Goal: Information Seeking & Learning: Compare options

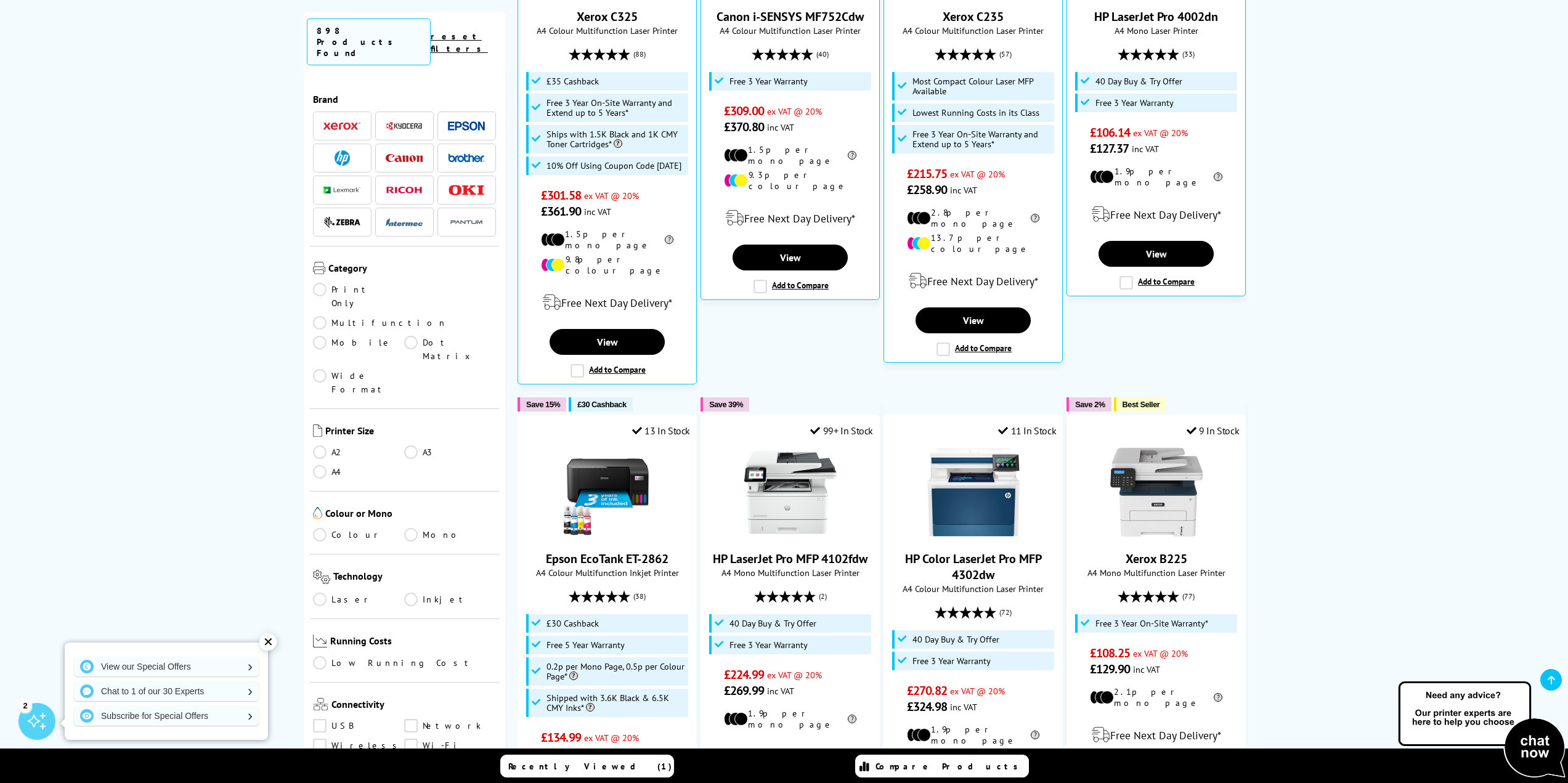
scroll to position [493, 0]
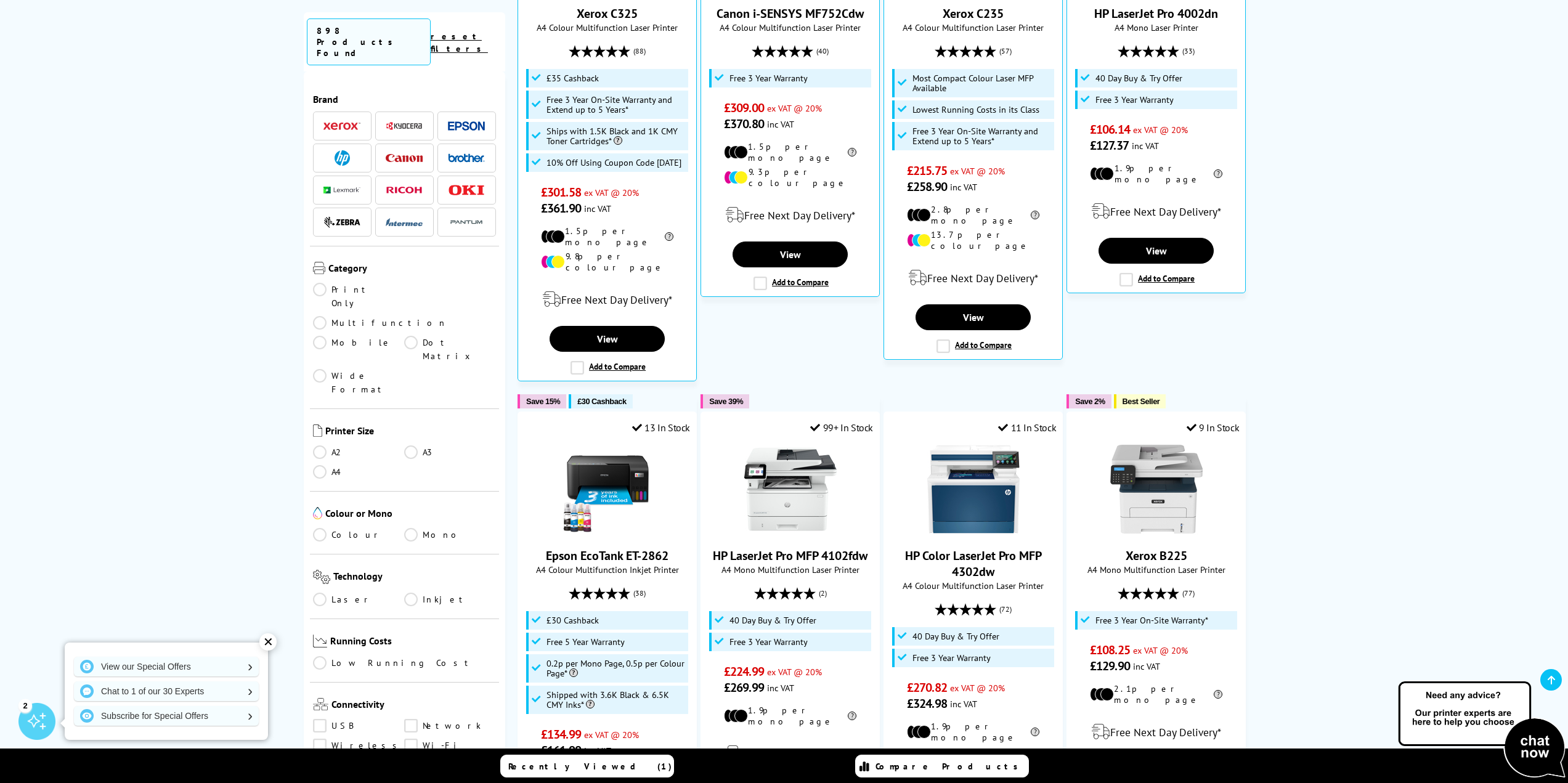
click at [324, 593] on link "Laser" at bounding box center [359, 599] width 92 height 14
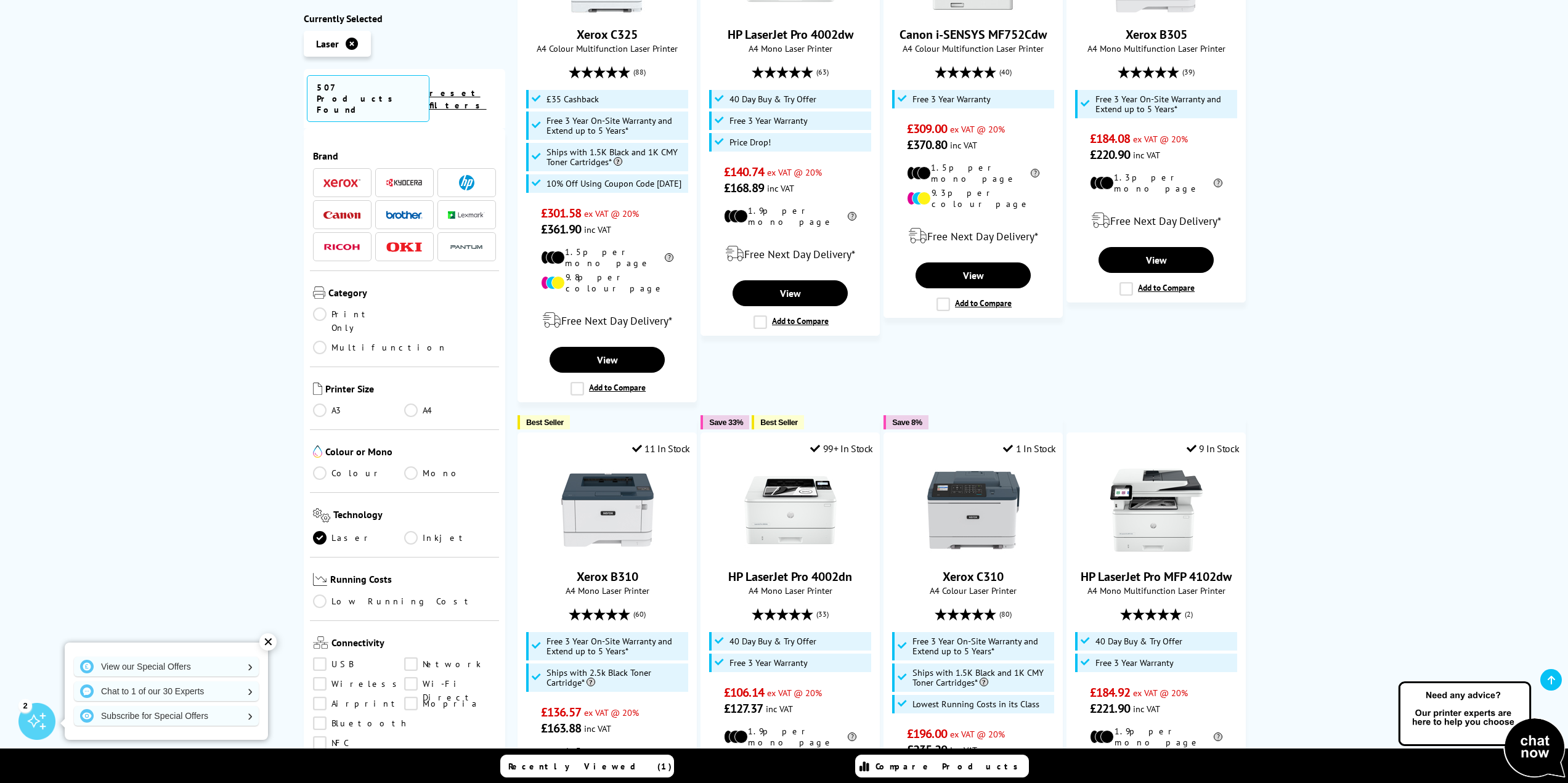
click at [323, 677] on link "Wireless" at bounding box center [359, 683] width 92 height 14
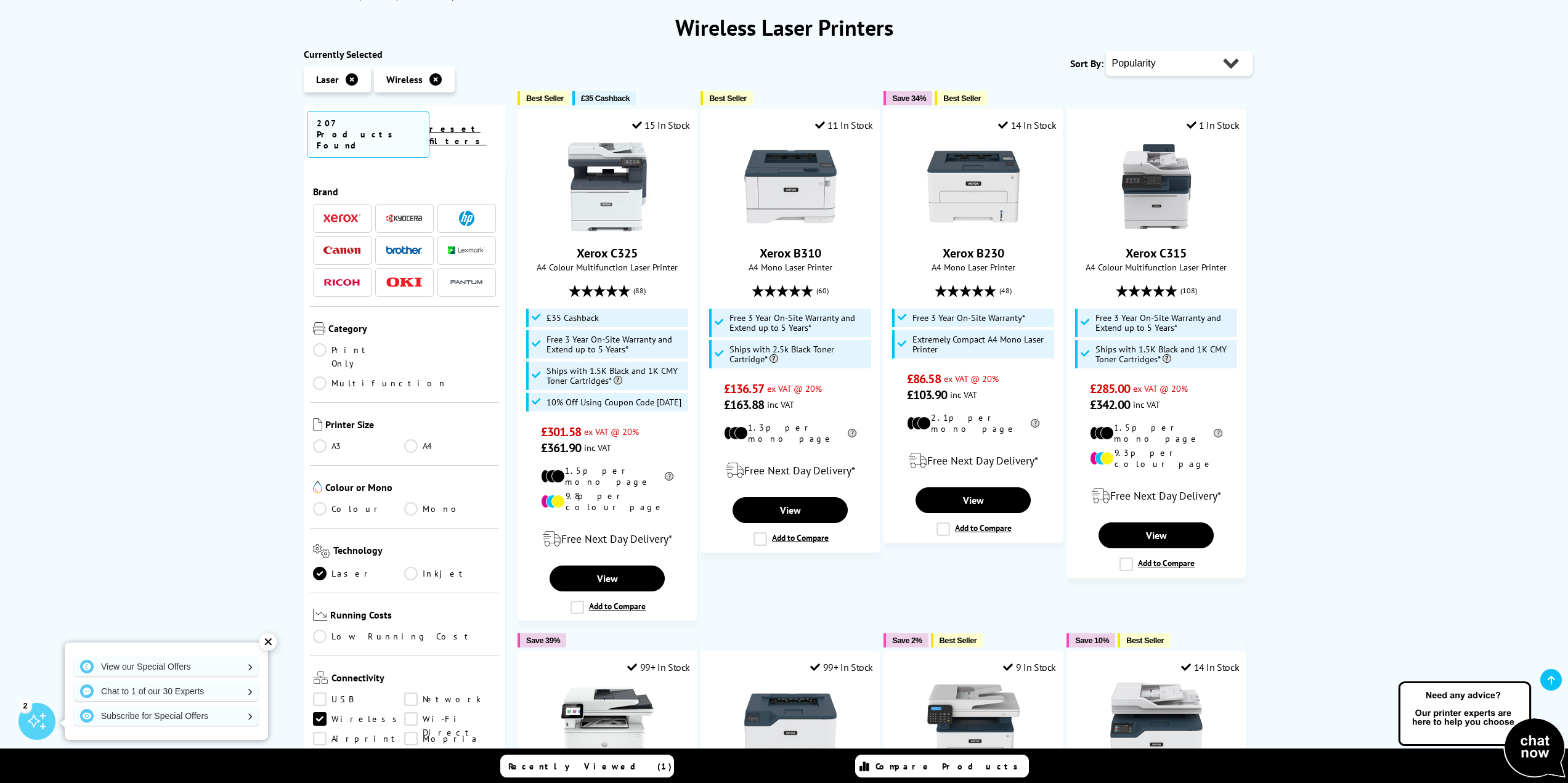
scroll to position [123, 0]
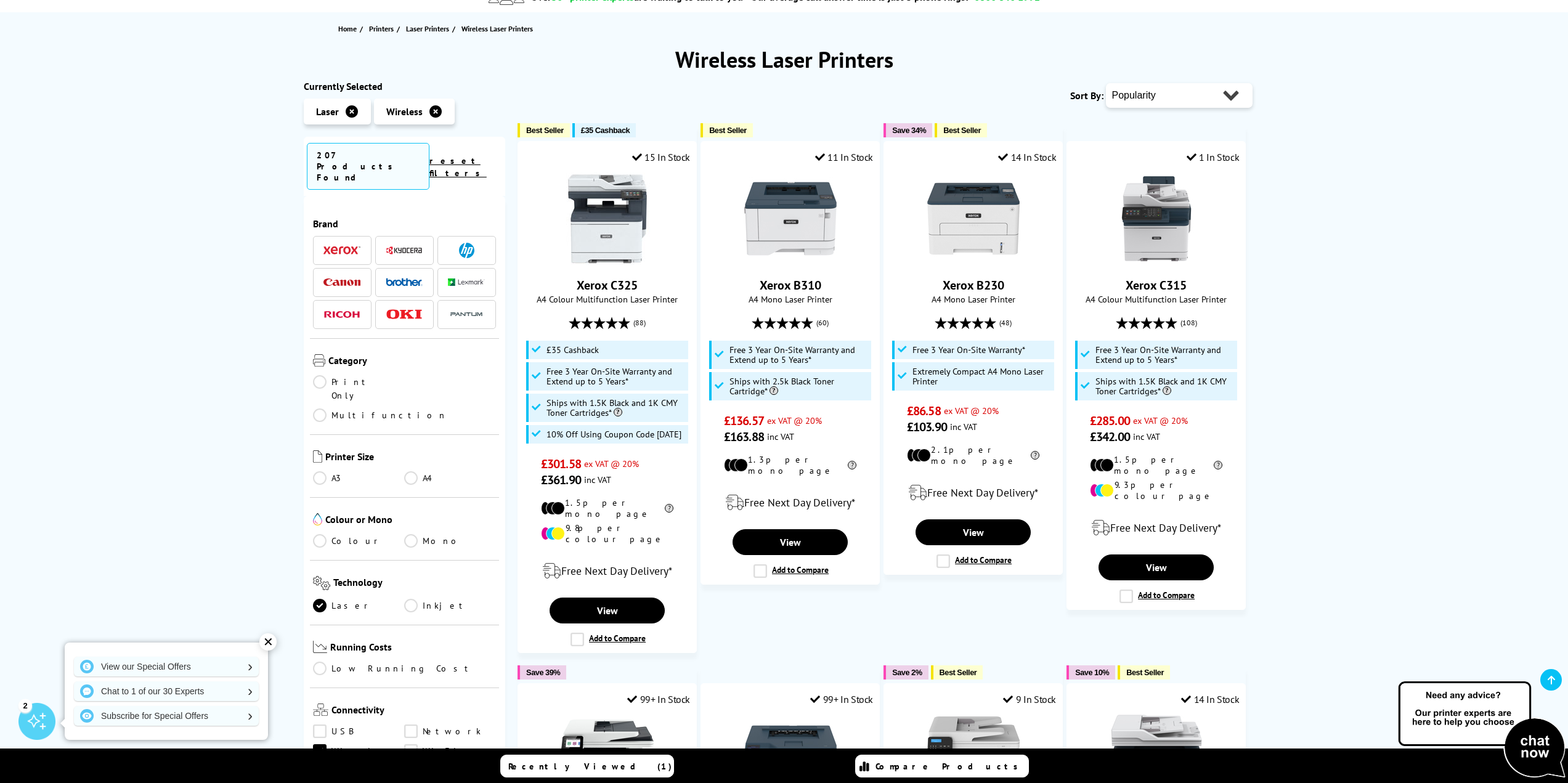
click at [1173, 100] on select "Popularity Rating Price - Low to High Price - High to Low Running Costs - Low t…" at bounding box center [1179, 95] width 147 height 24
select select "Price Descending"
click at [1106, 83] on select "Popularity Rating Price - Low to High Price - High to Low Running Costs - Low t…" at bounding box center [1179, 95] width 147 height 24
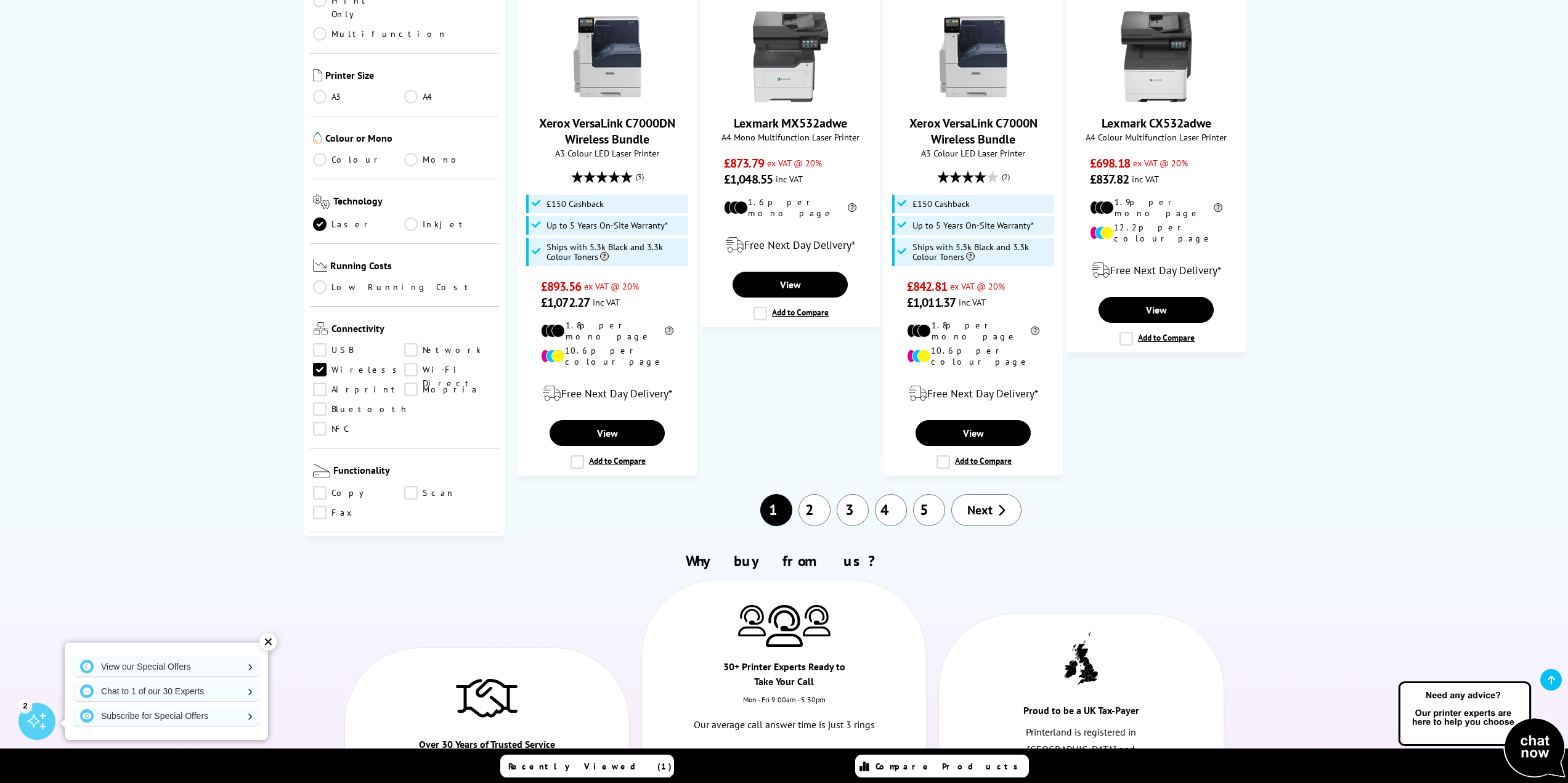
scroll to position [1232, 0]
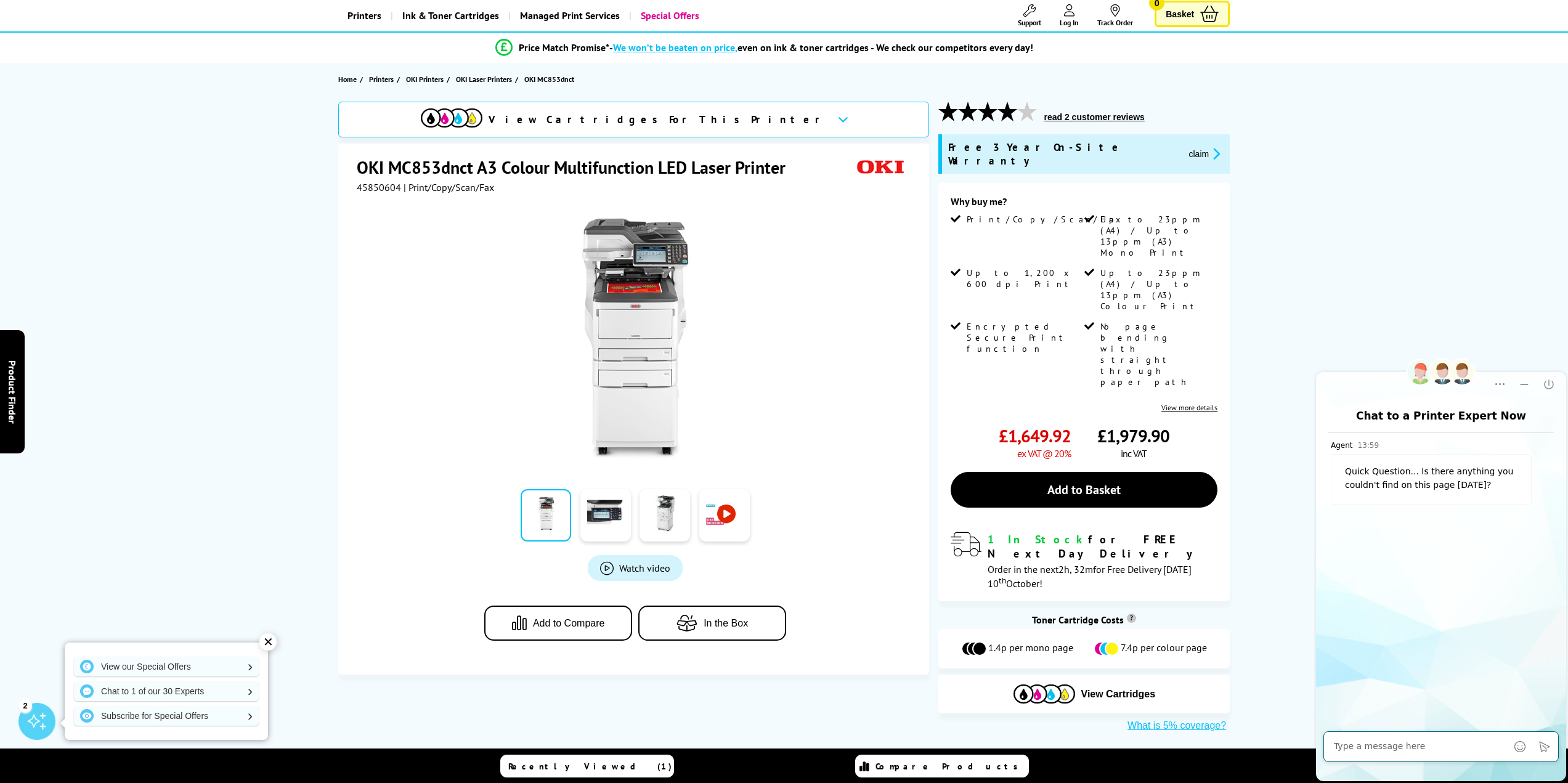
scroll to position [246, 0]
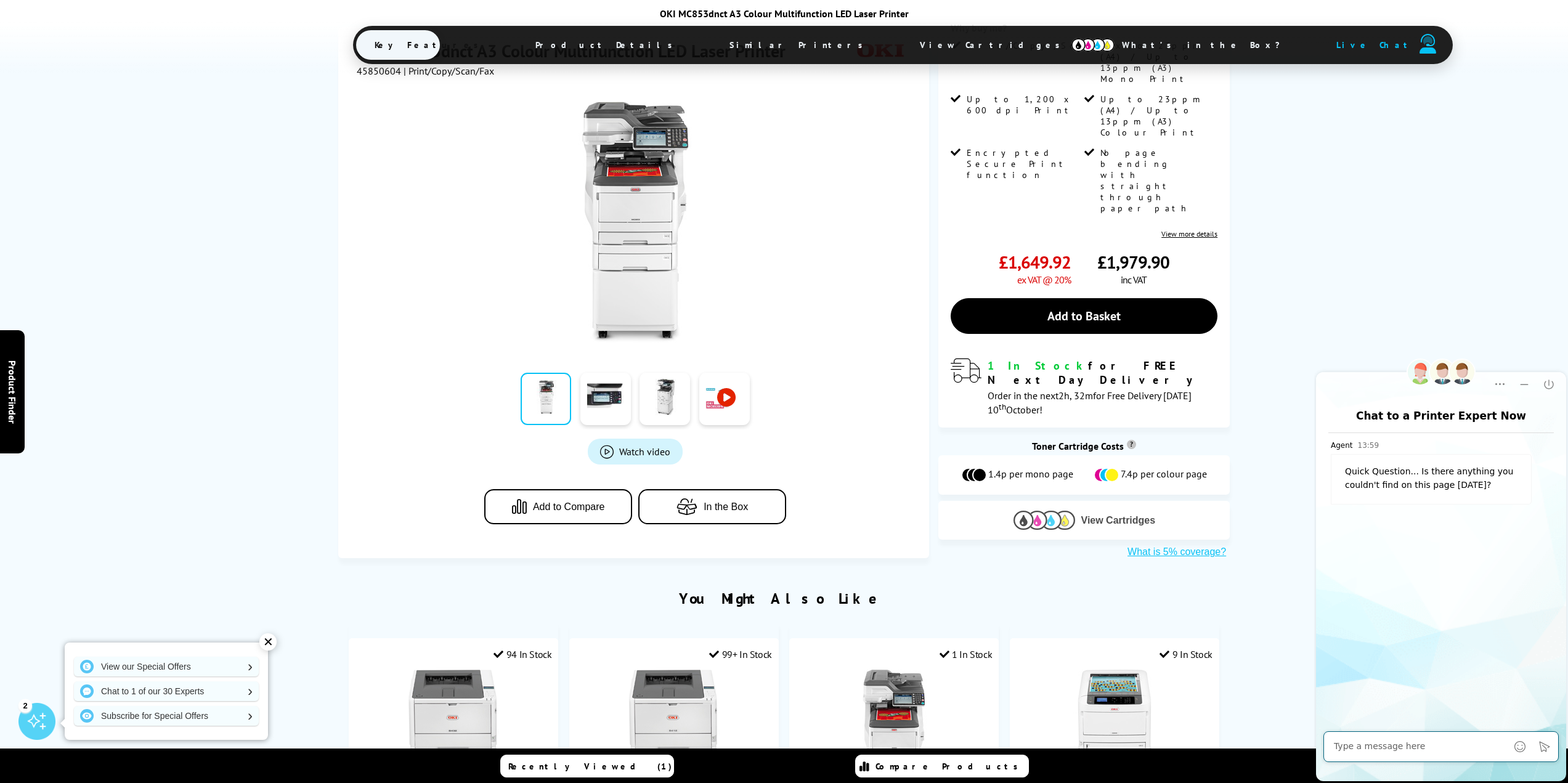
click at [1105, 515] on span "View Cartridges" at bounding box center [1118, 521] width 74 height 11
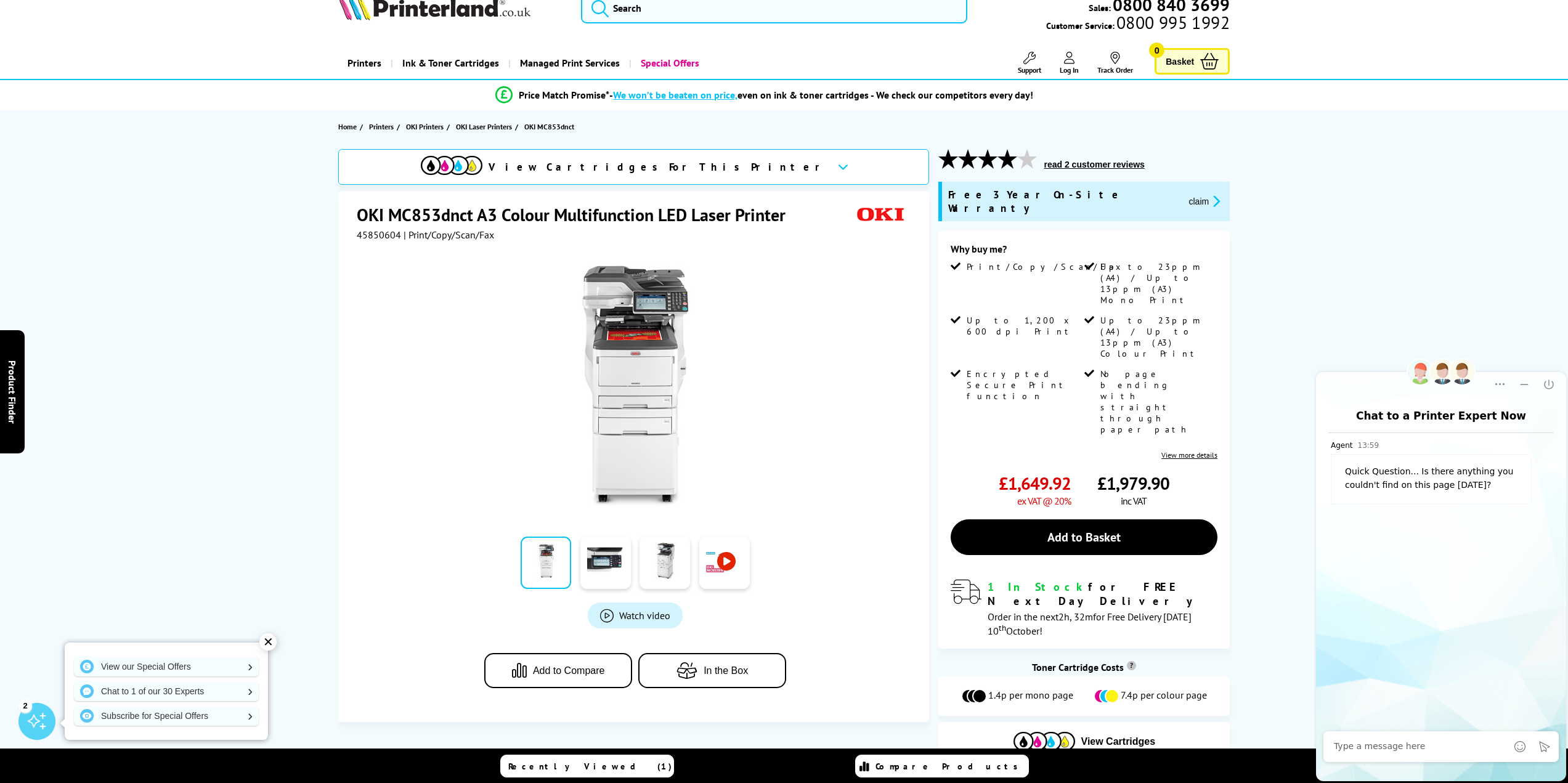
scroll to position [0, 0]
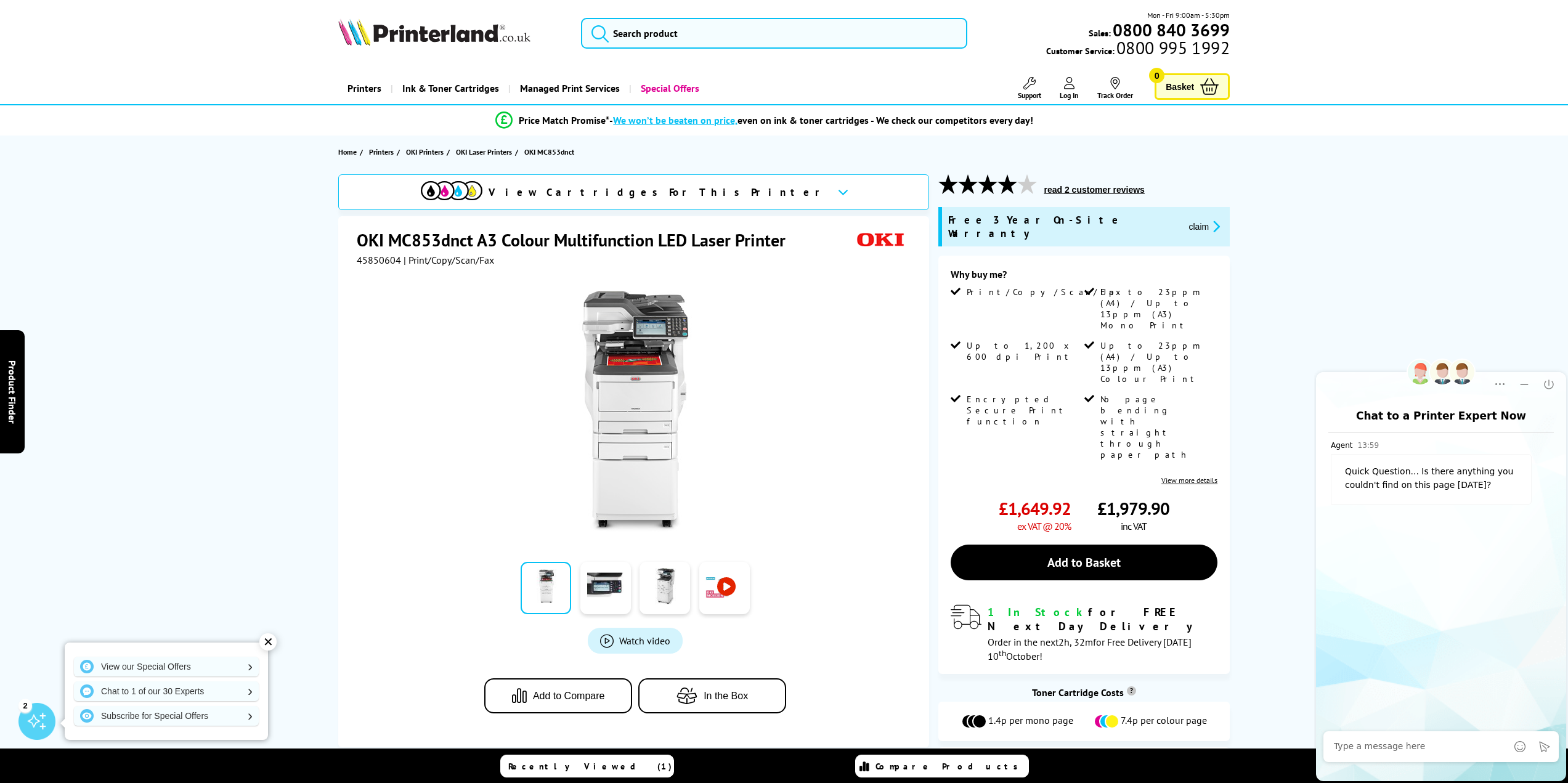
click at [837, 193] on icon at bounding box center [842, 192] width 11 height 7
click at [1530, 390] on icon "Minimize" at bounding box center [1523, 384] width 12 height 12
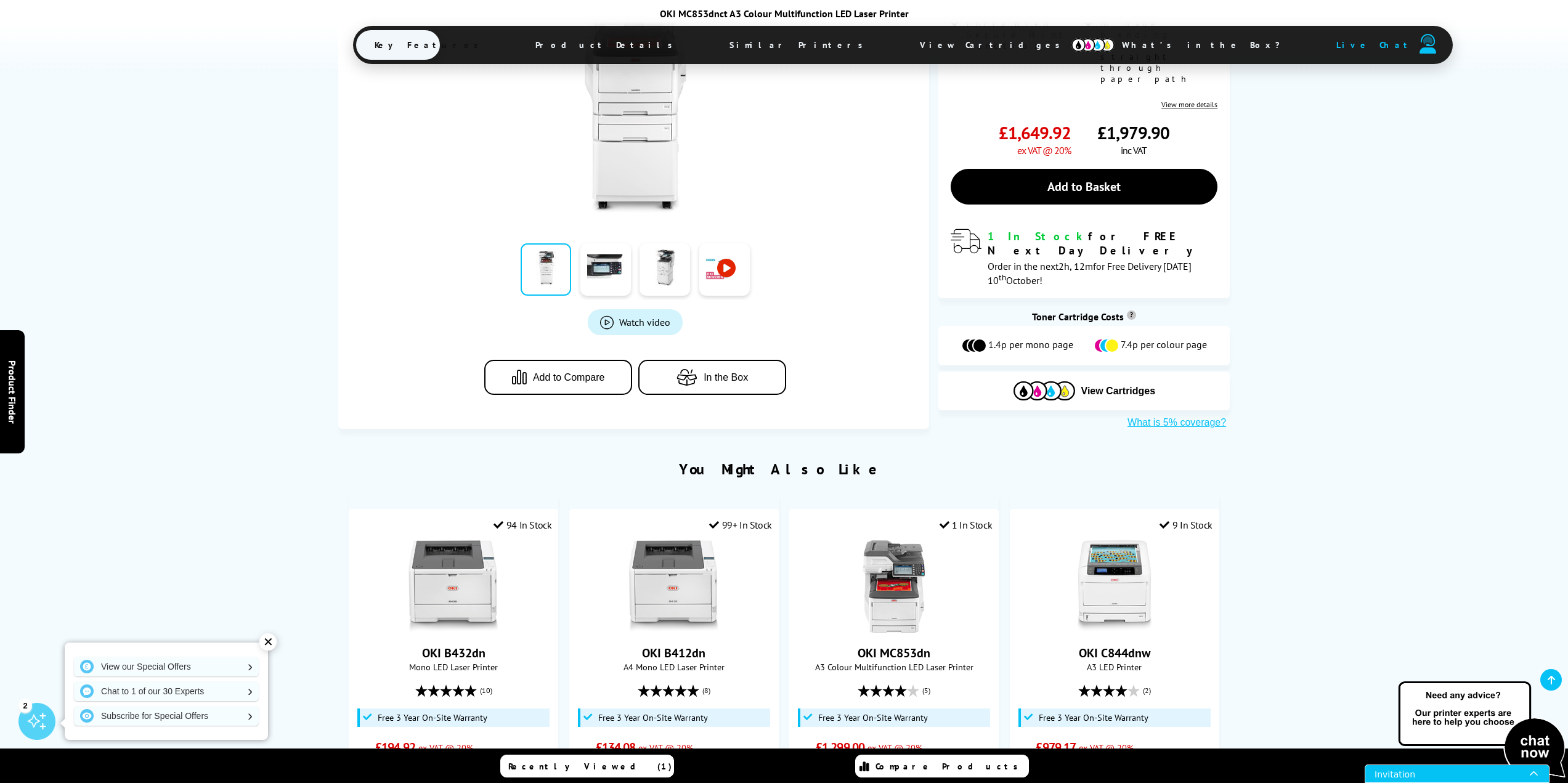
scroll to position [493, 0]
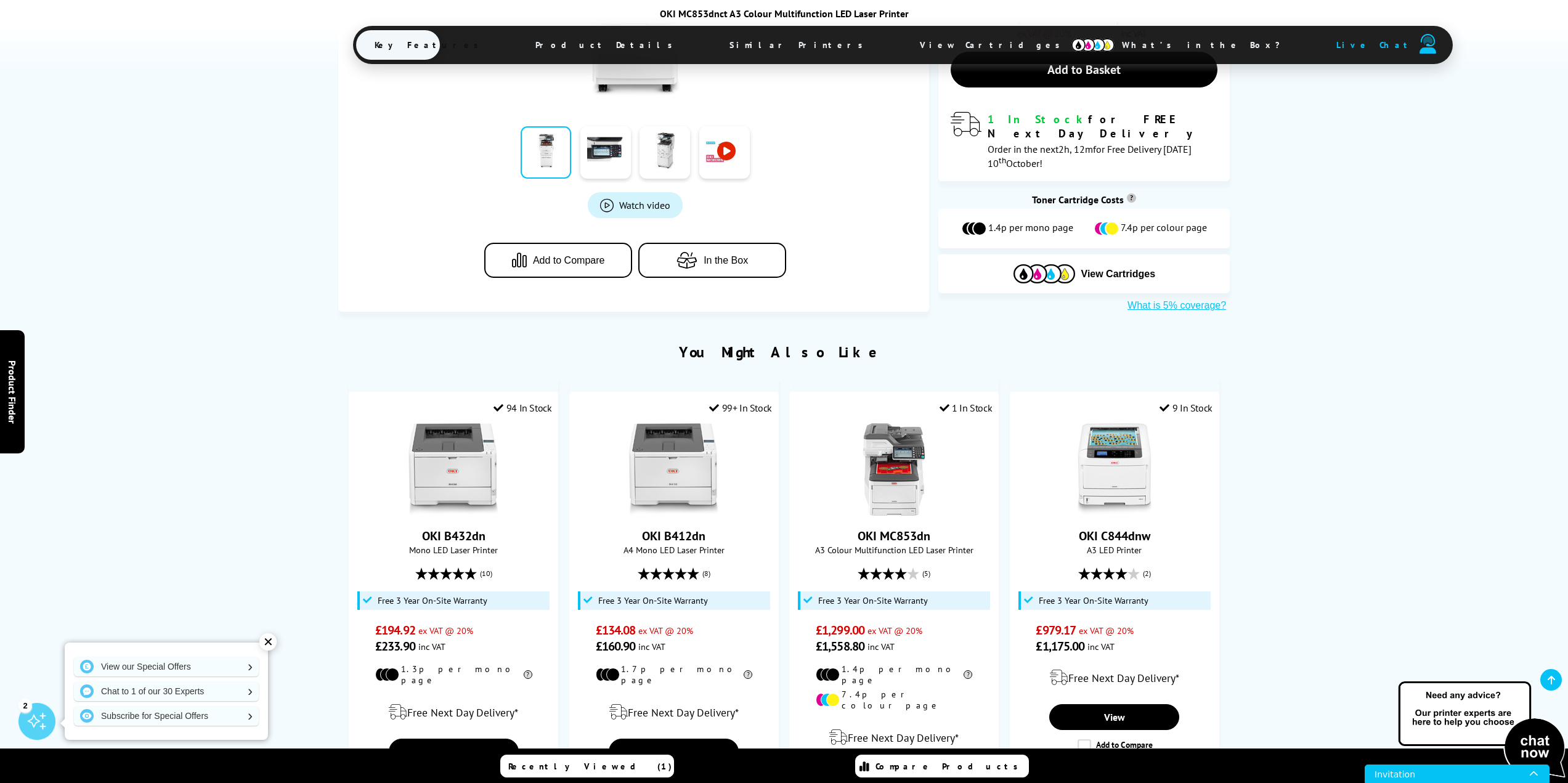
click at [590, 44] on span "Product Details" at bounding box center [607, 45] width 180 height 29
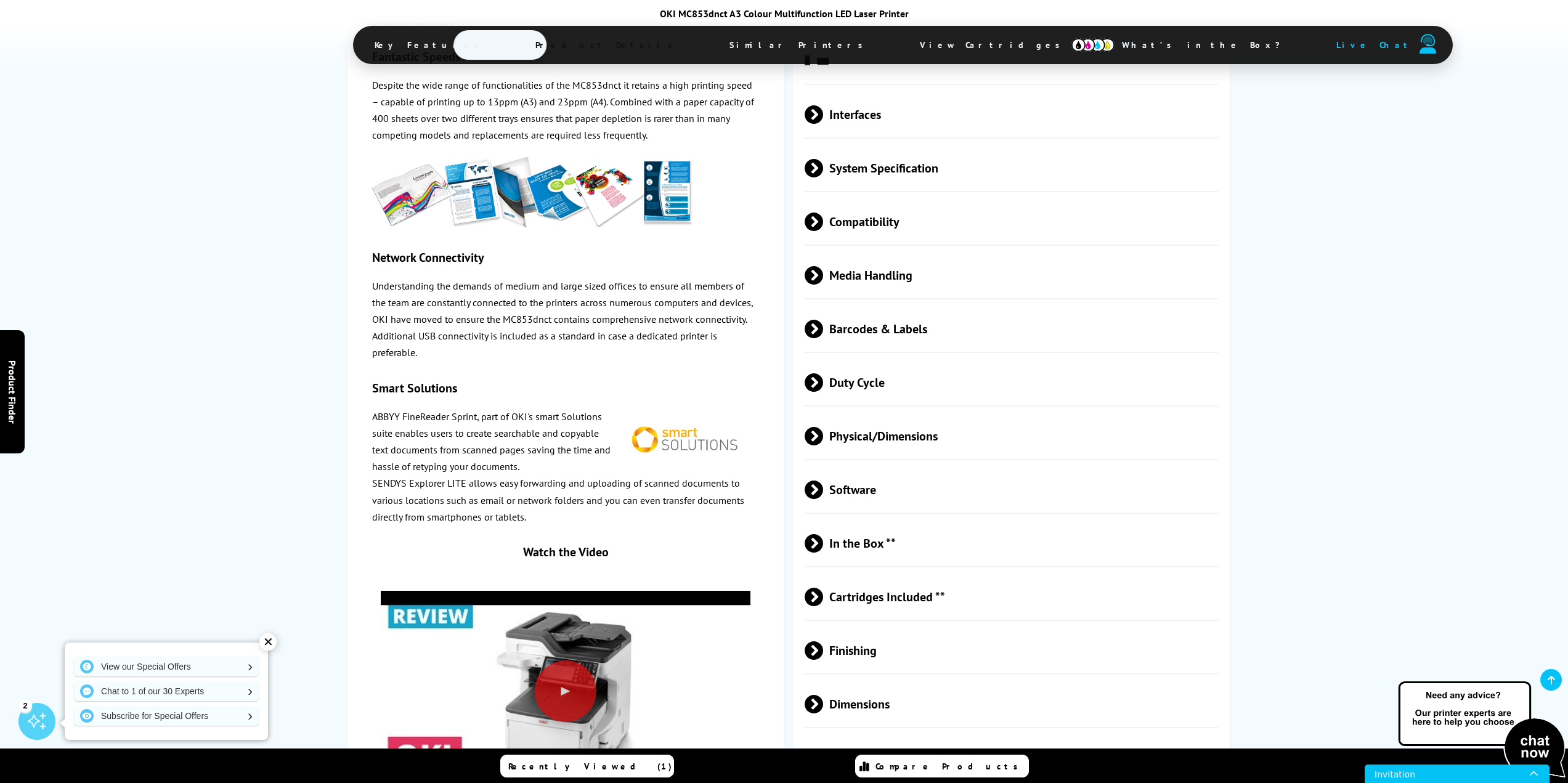
scroll to position [2831, 0]
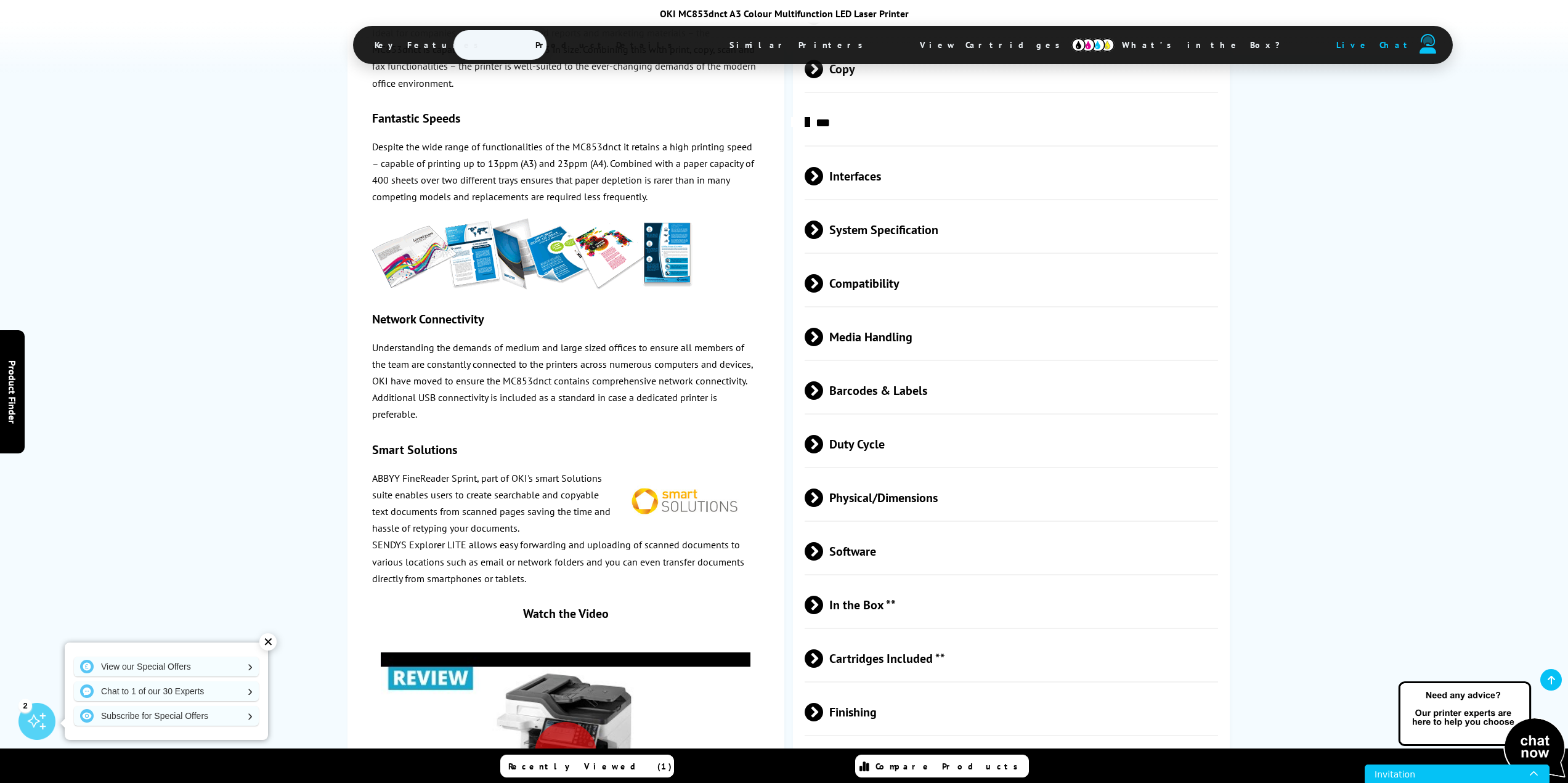
click at [823, 220] on span at bounding box center [823, 229] width 0 height 19
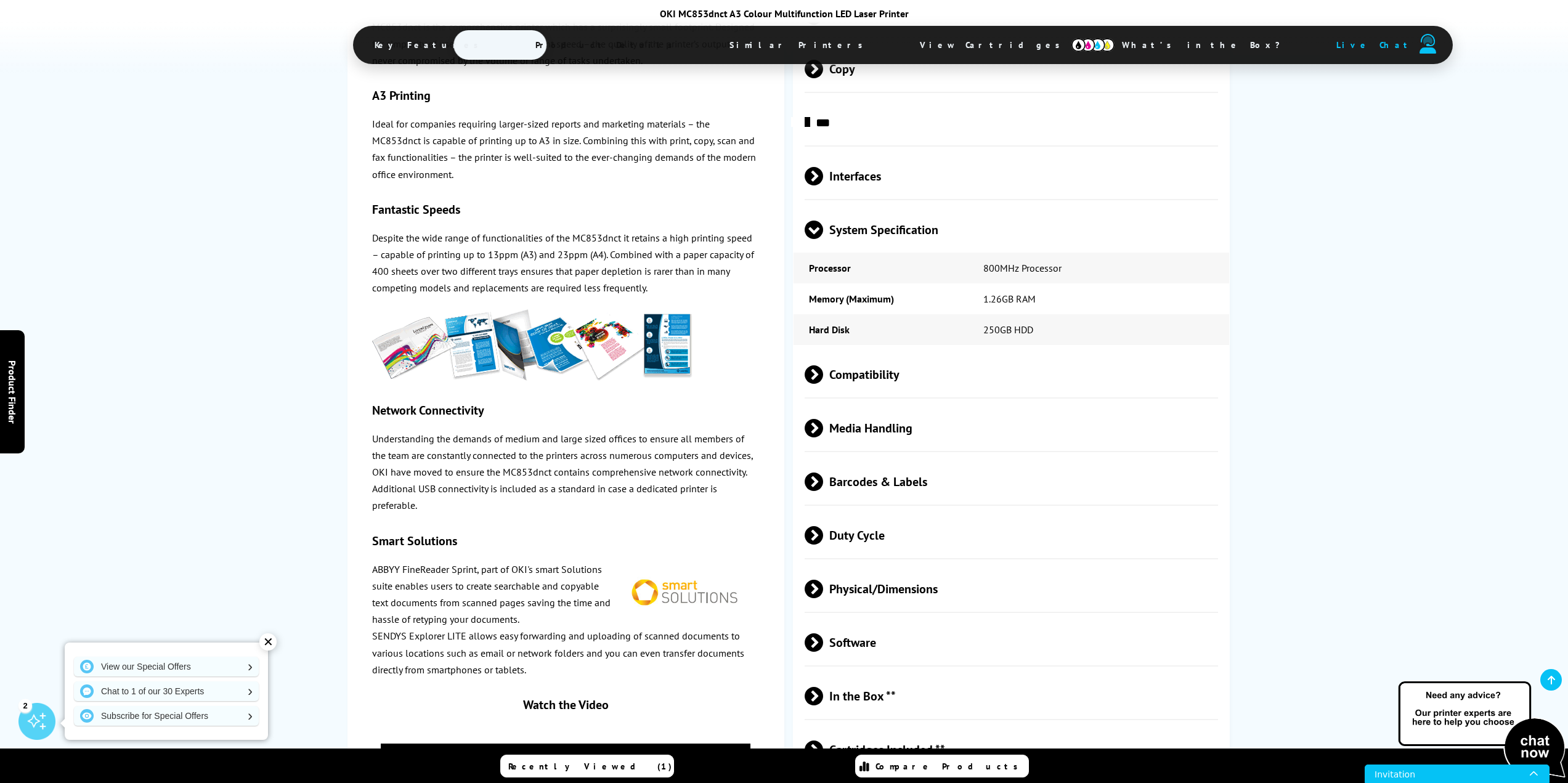
click at [817, 239] on span at bounding box center [814, 239] width 19 height 0
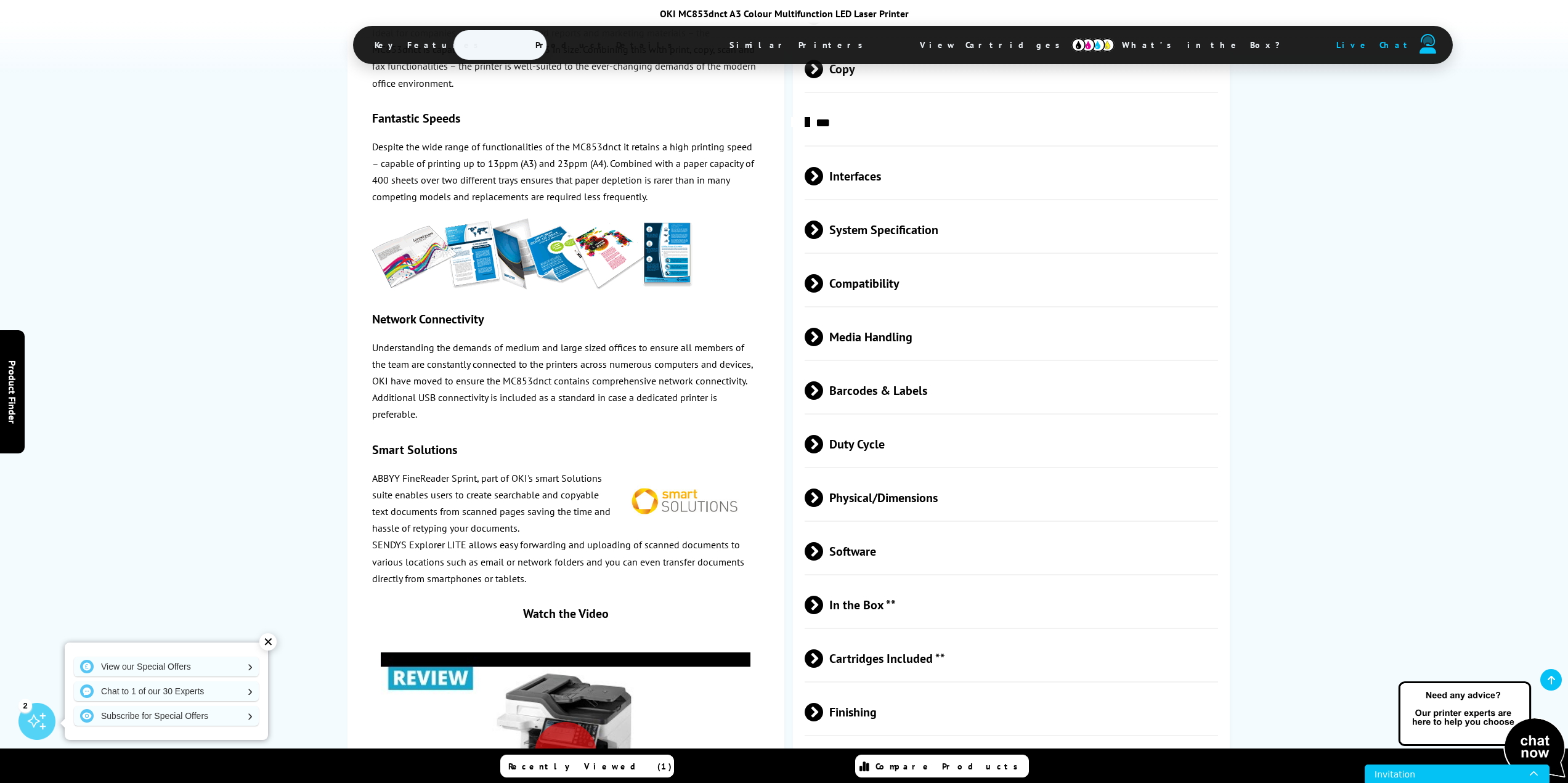
click at [823, 167] on span at bounding box center [823, 176] width 0 height 19
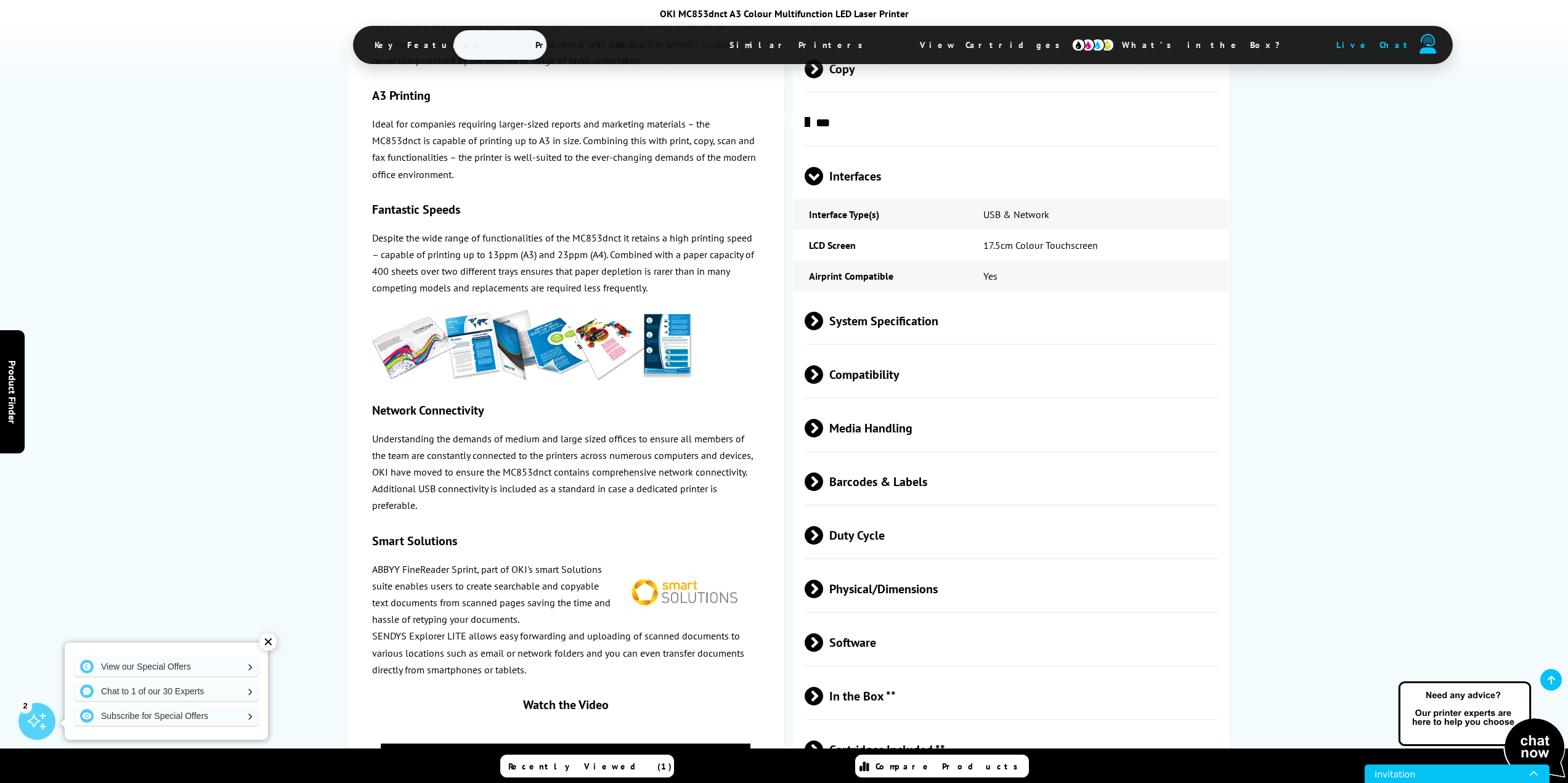
click at [815, 185] on span at bounding box center [814, 185] width 19 height 0
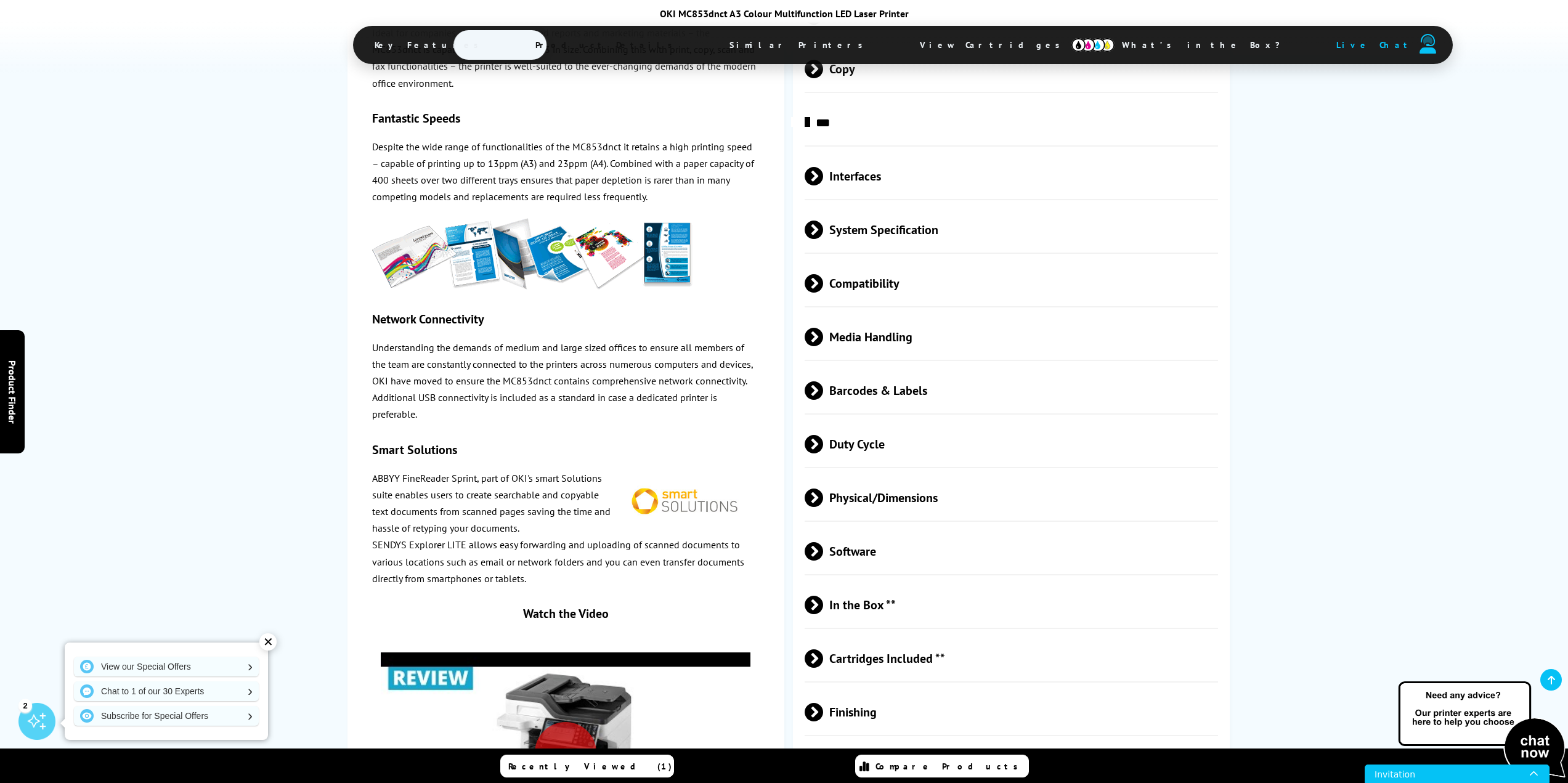
click at [823, 328] on span at bounding box center [823, 337] width 0 height 19
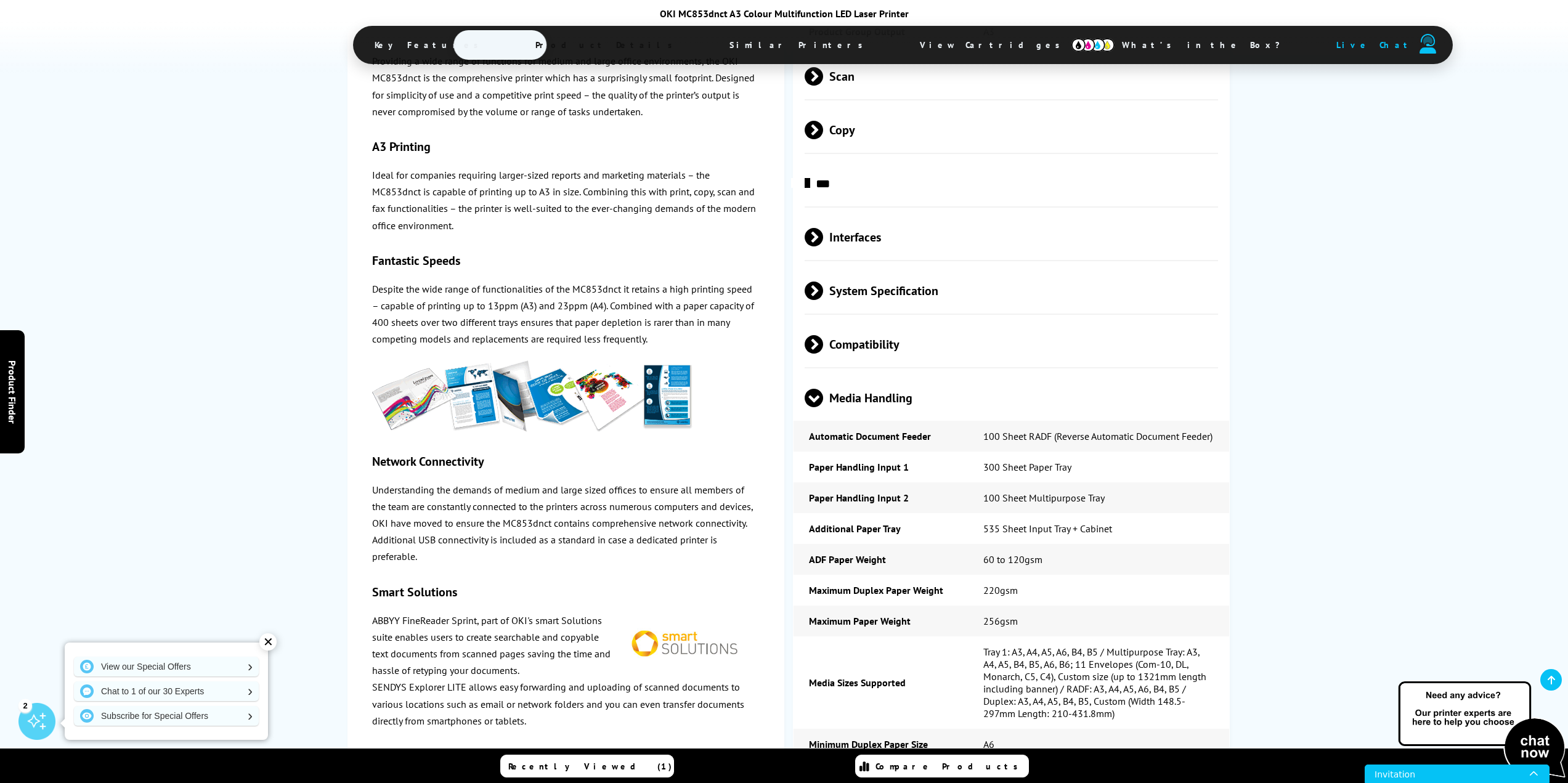
scroll to position [2770, 0]
click at [814, 408] on span at bounding box center [814, 408] width 19 height 0
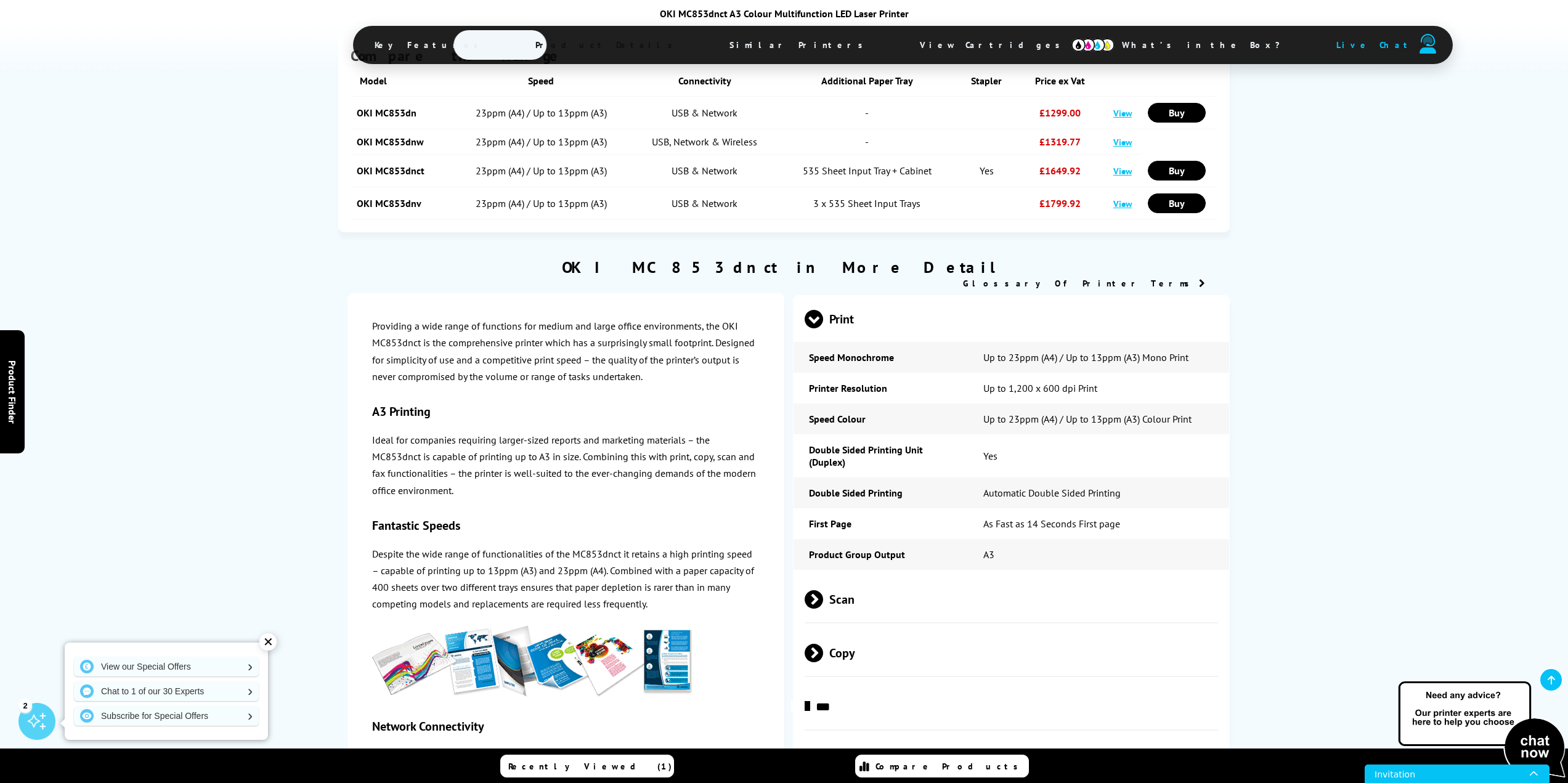
scroll to position [2215, 0]
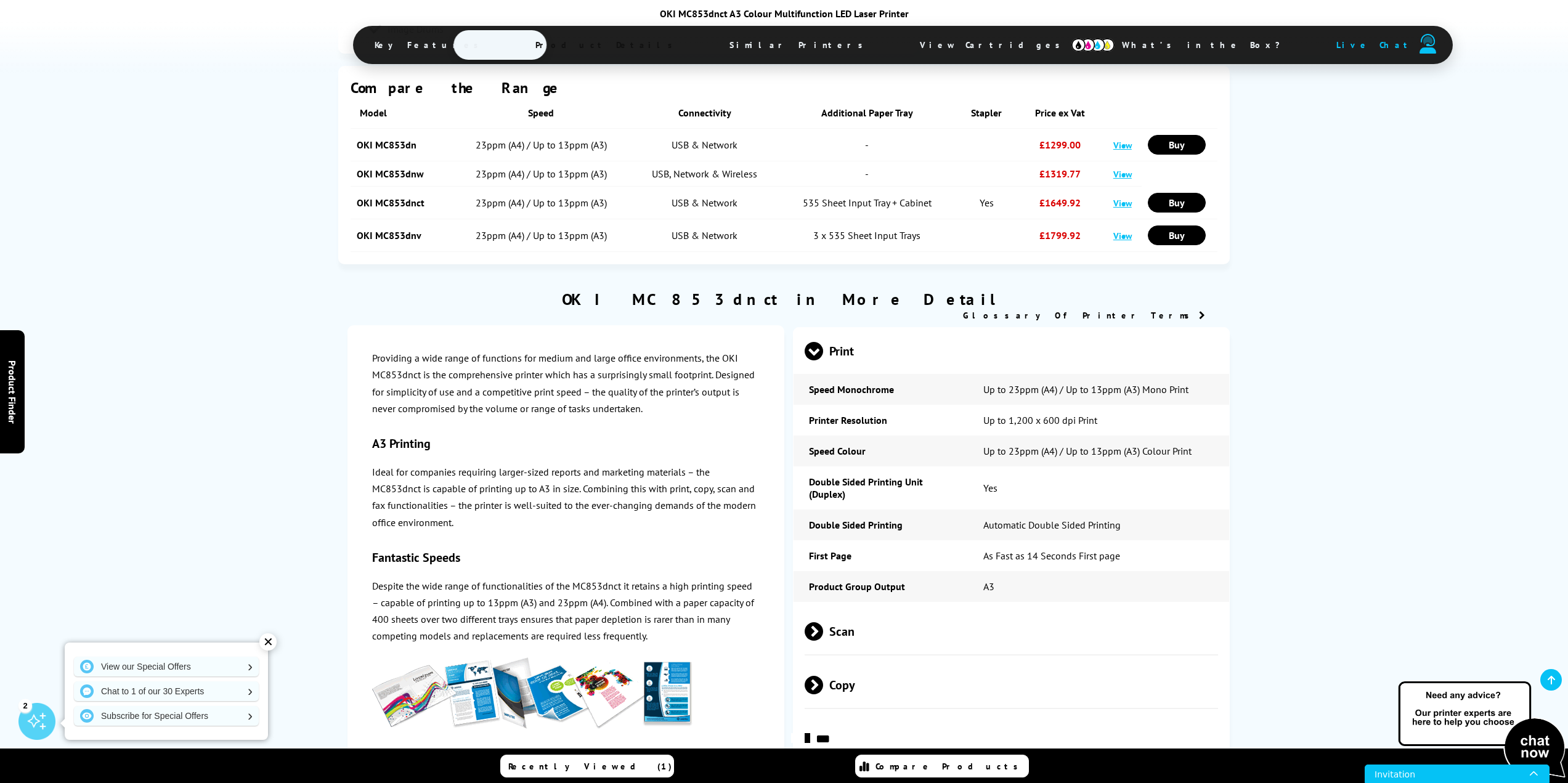
click at [811, 361] on span at bounding box center [814, 361] width 19 height 0
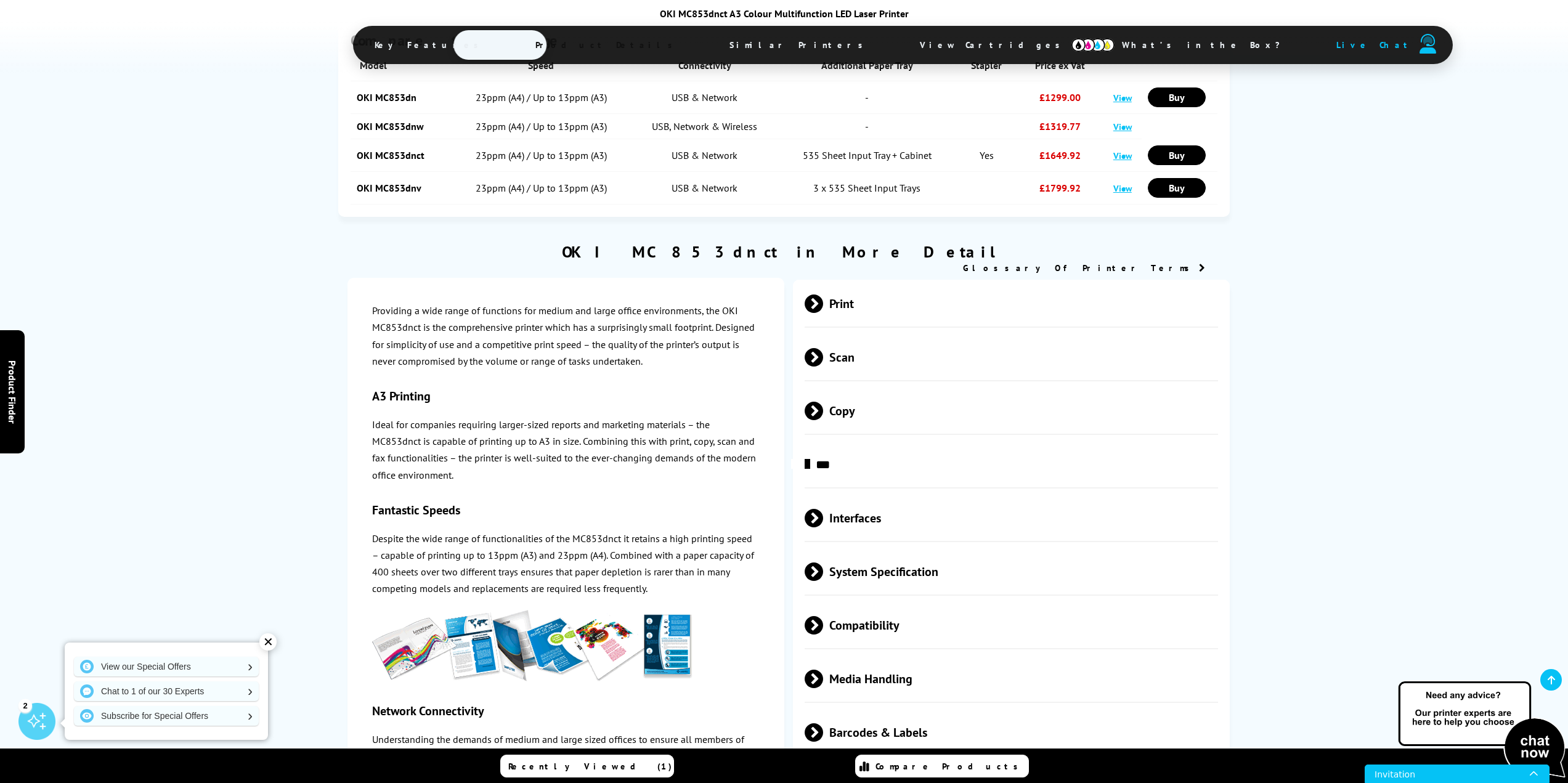
scroll to position [2338, 0]
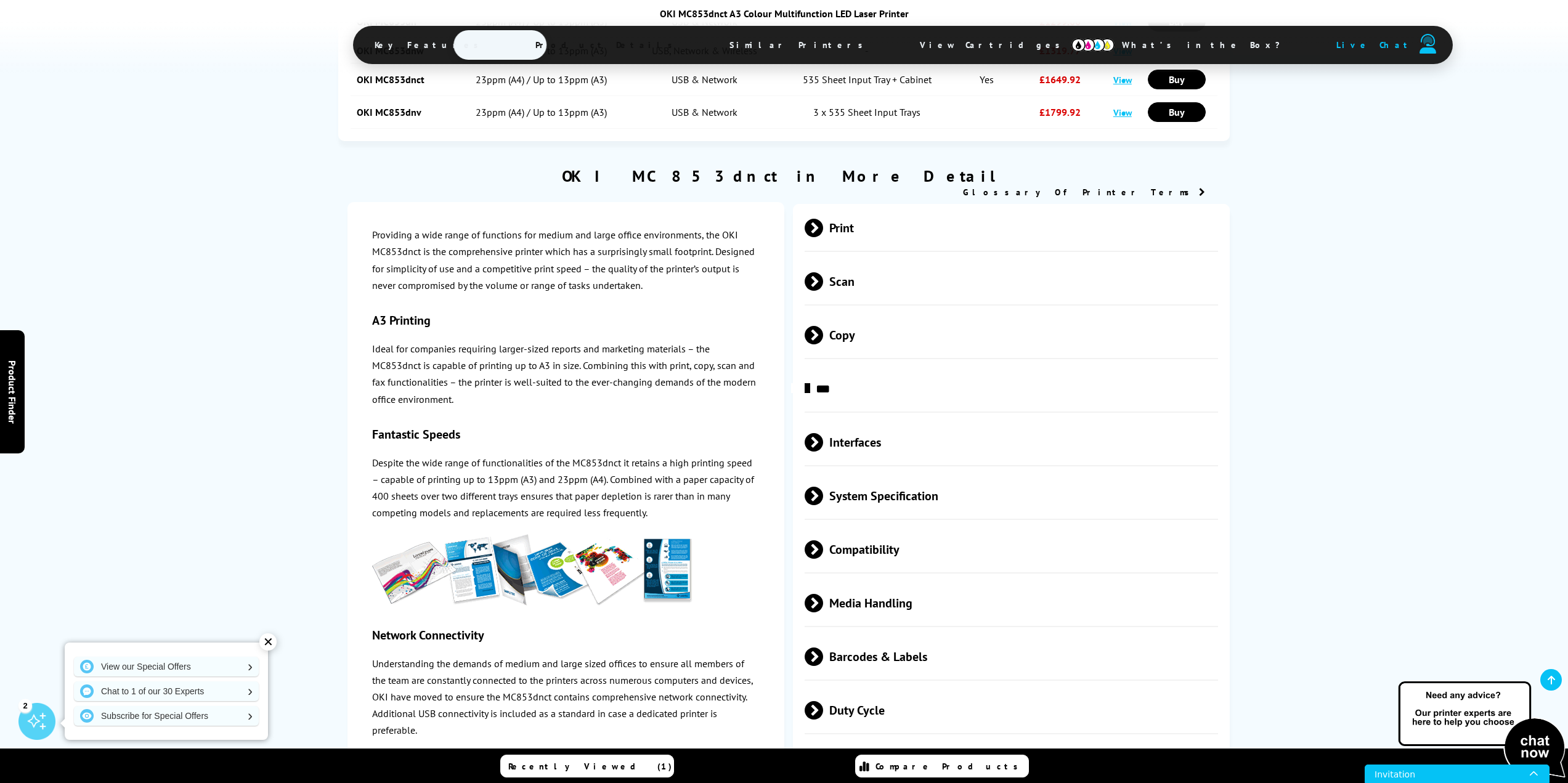
click at [823, 487] on span at bounding box center [823, 496] width 0 height 19
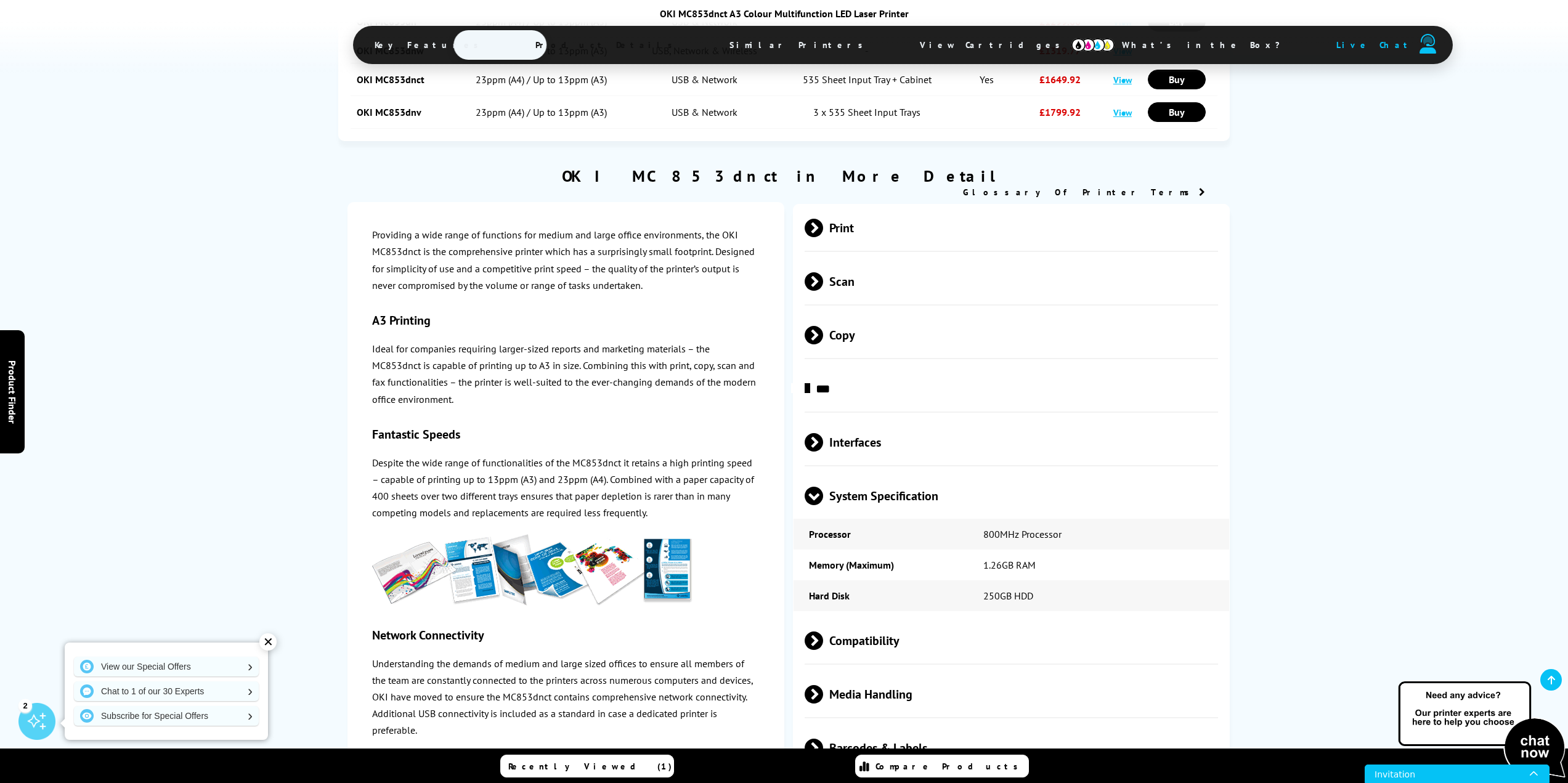
click at [818, 505] on span at bounding box center [814, 505] width 19 height 0
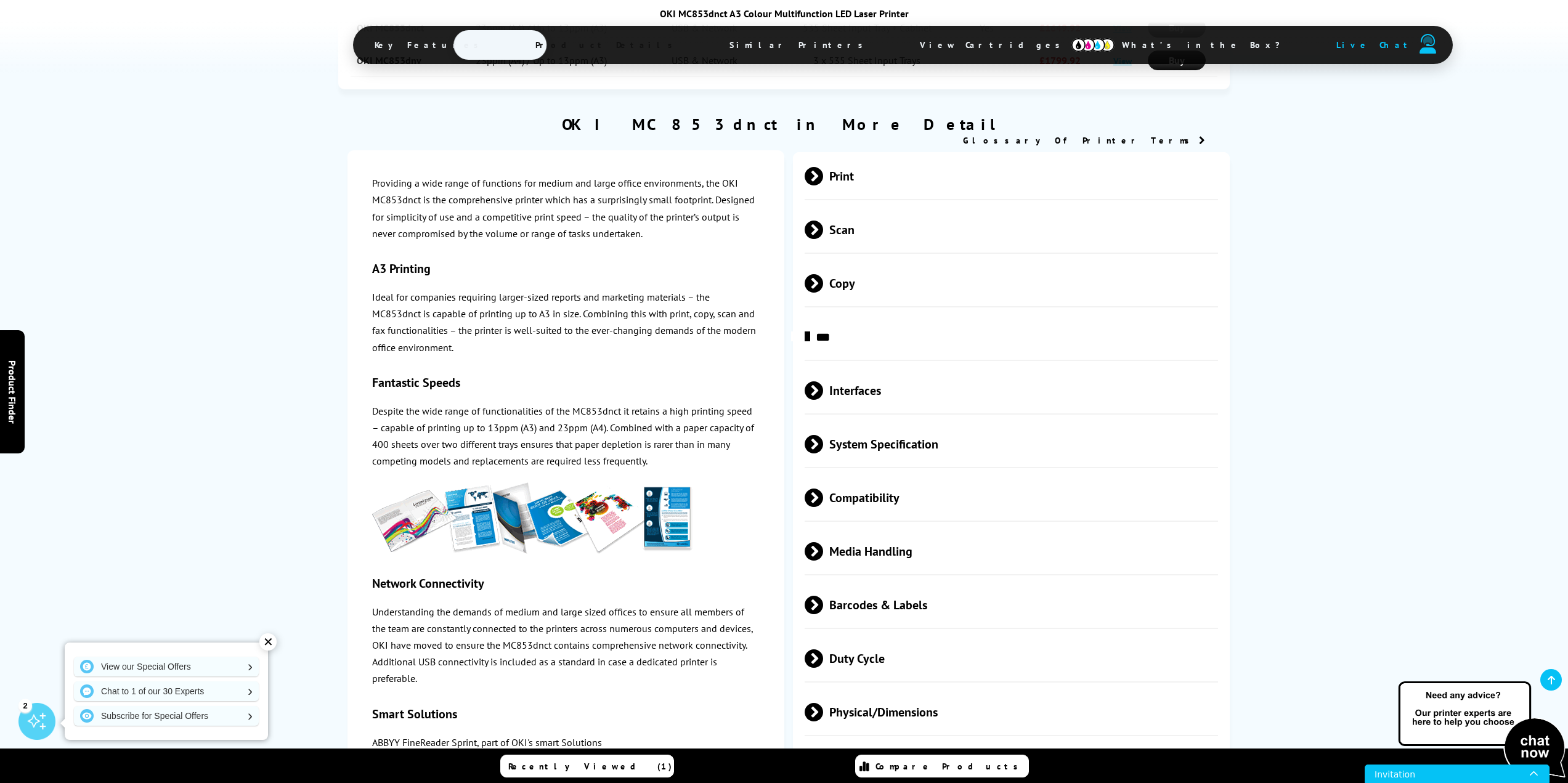
scroll to position [2524, 0]
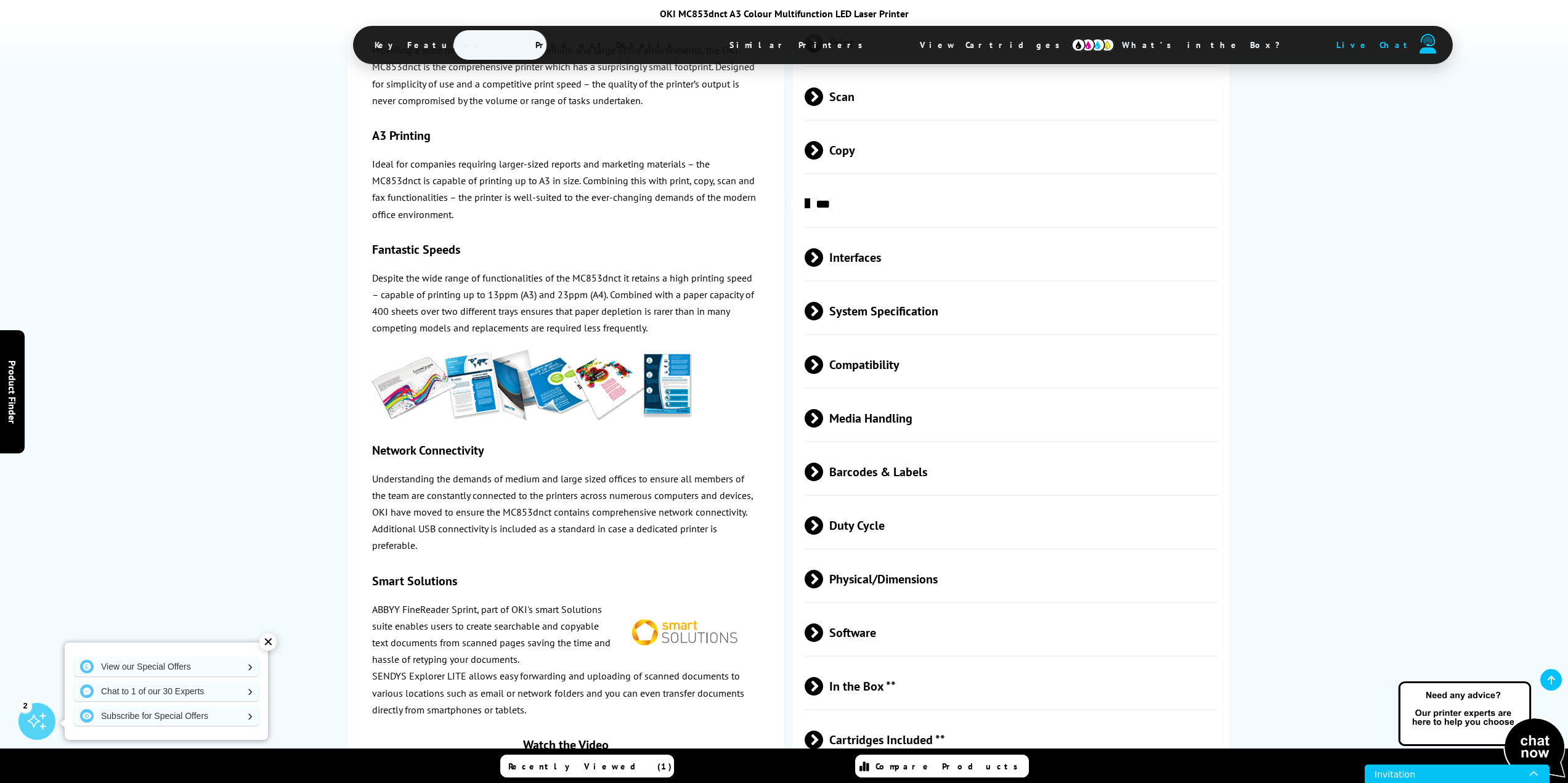
click at [823, 516] on span at bounding box center [823, 525] width 0 height 19
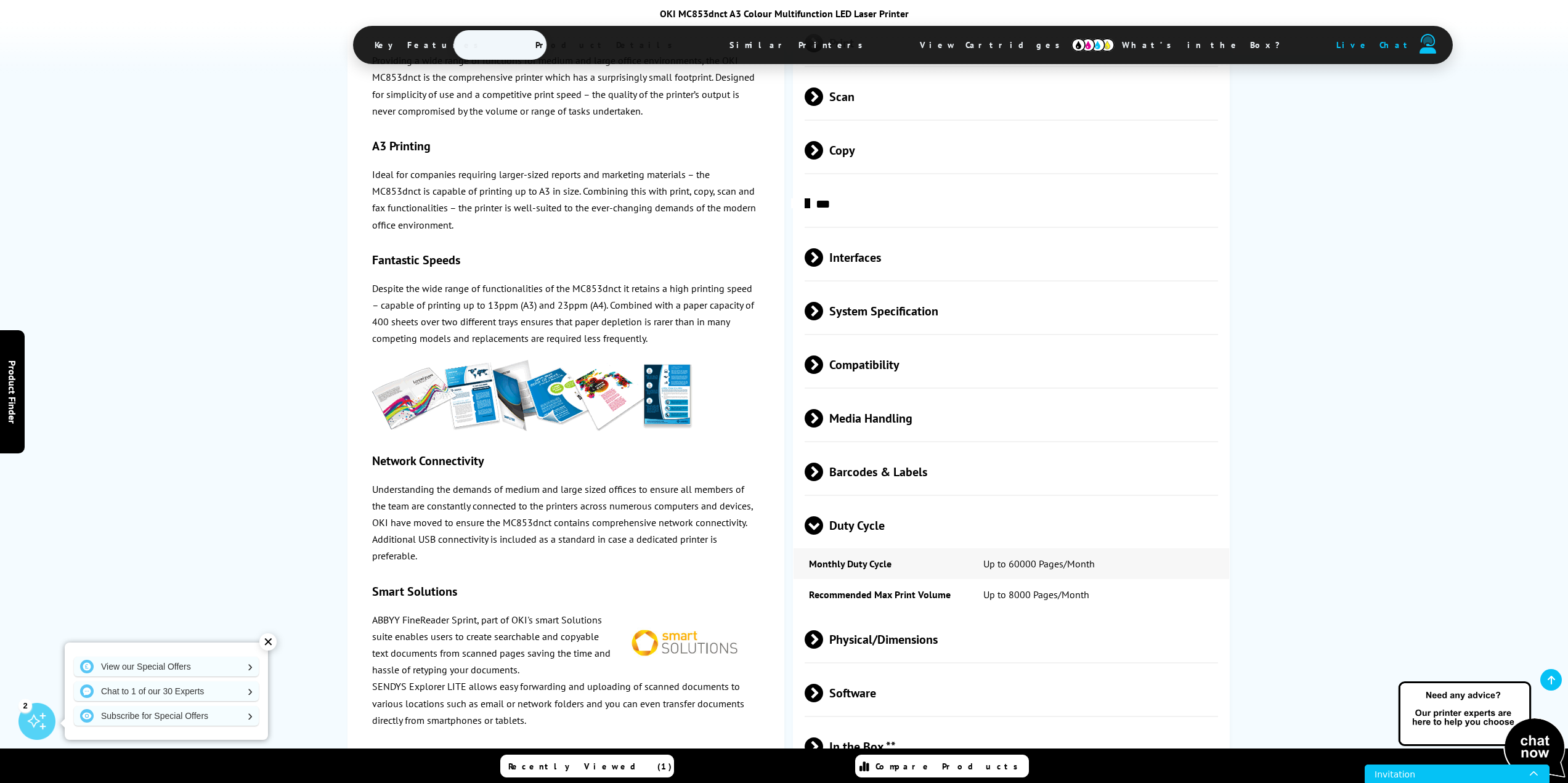
click at [811, 535] on span at bounding box center [814, 535] width 19 height 0
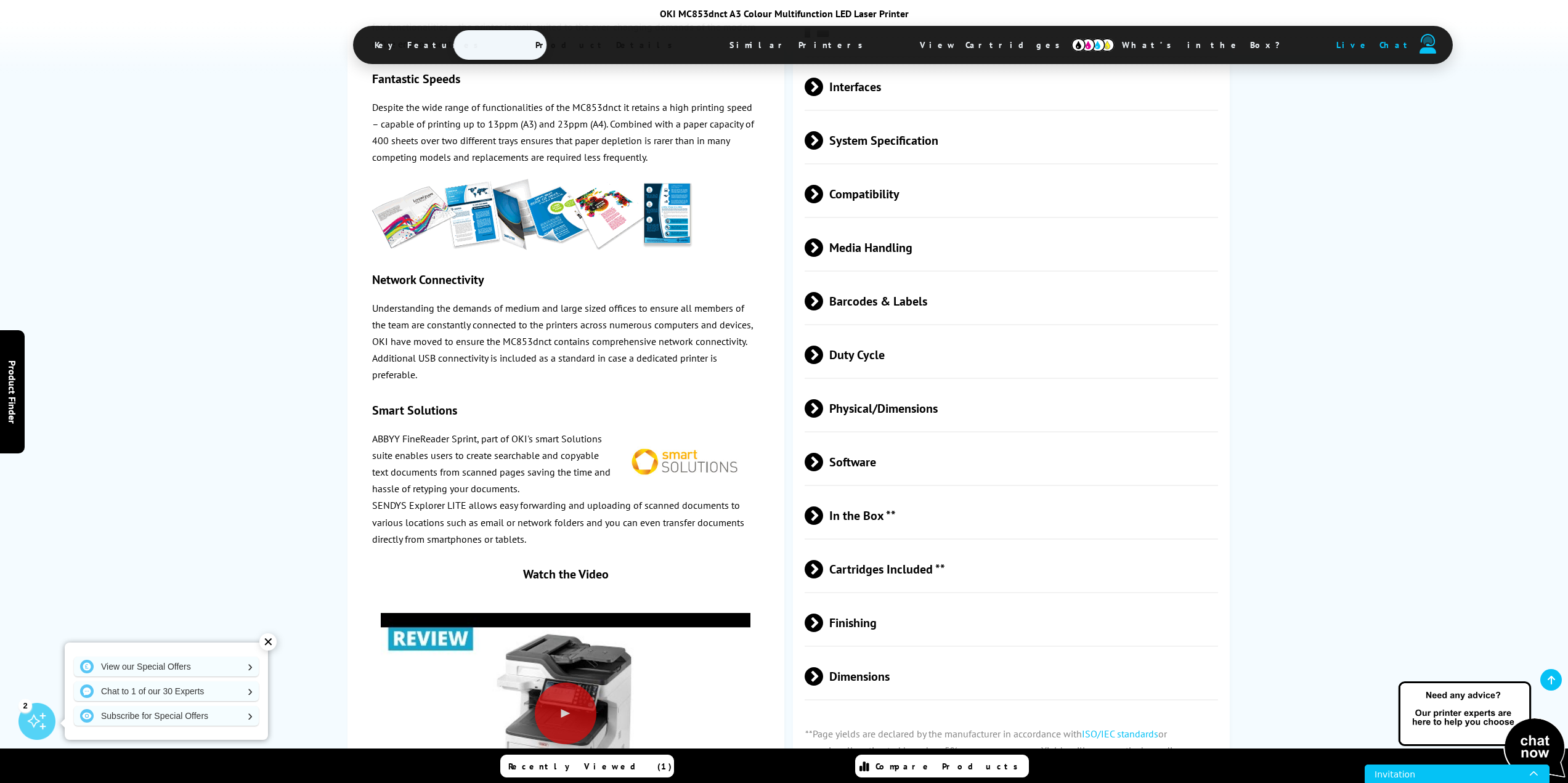
scroll to position [2708, 0]
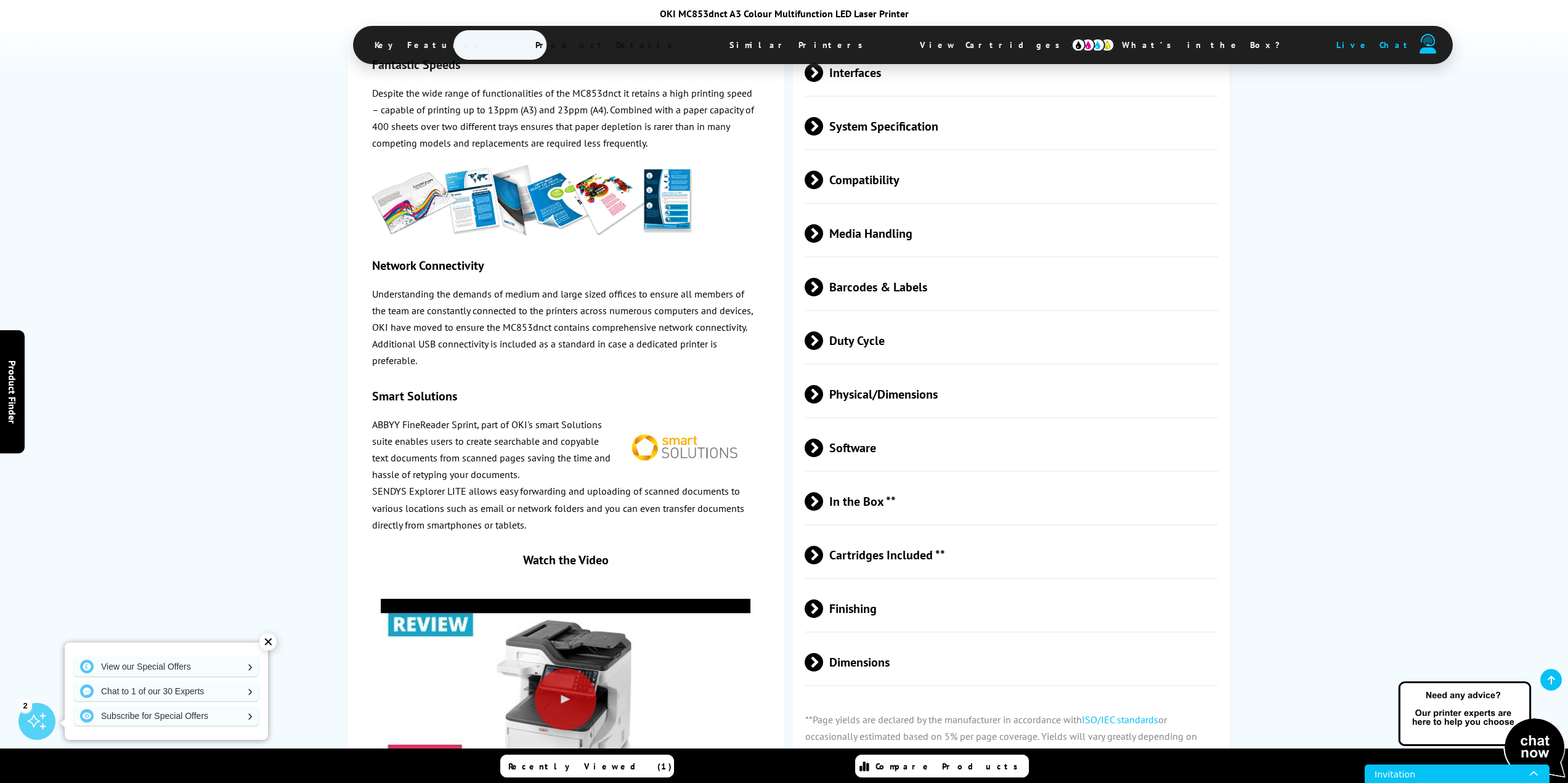
click at [823, 439] on span at bounding box center [823, 448] width 0 height 19
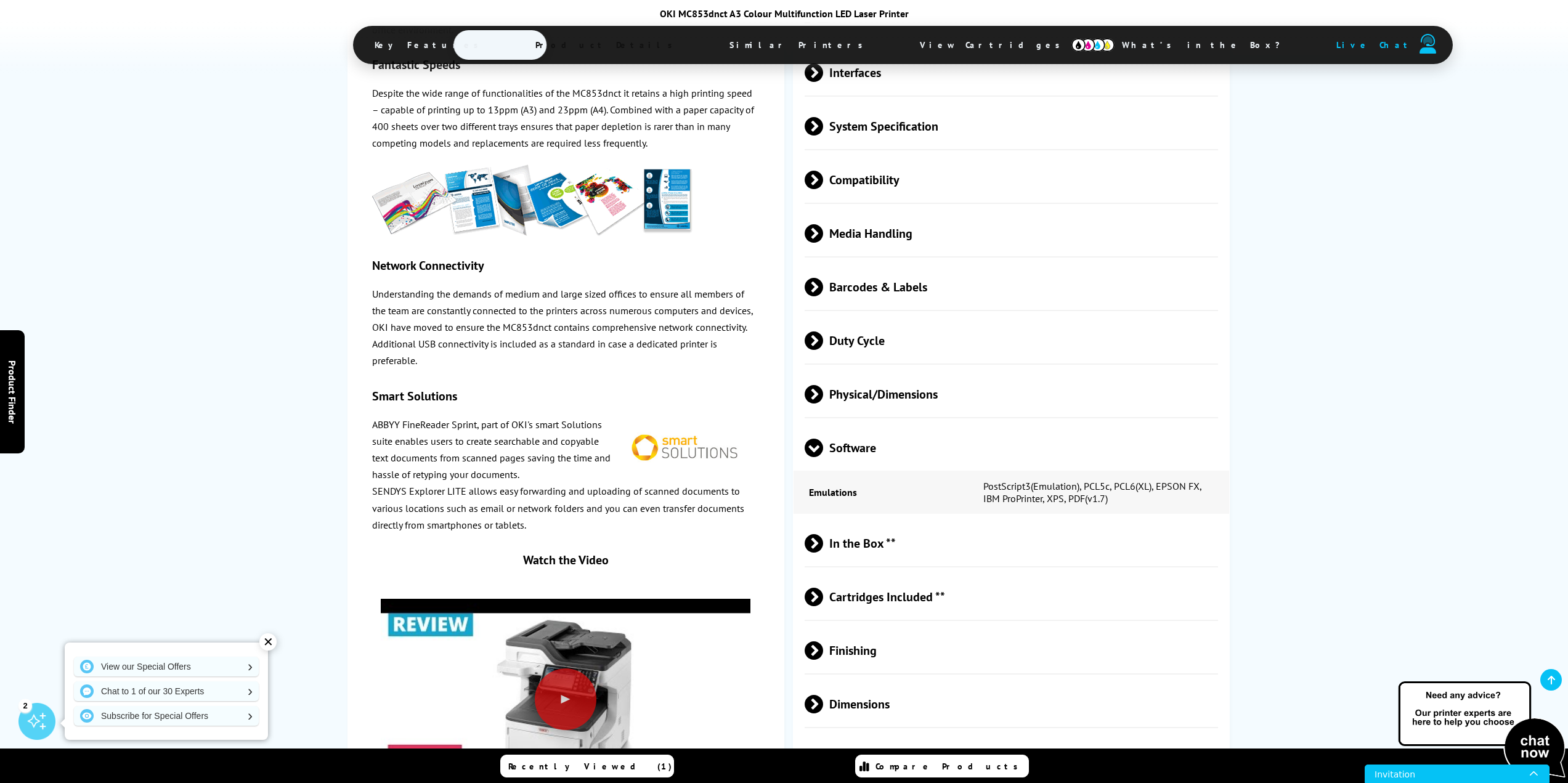
click at [815, 458] on span at bounding box center [814, 458] width 19 height 0
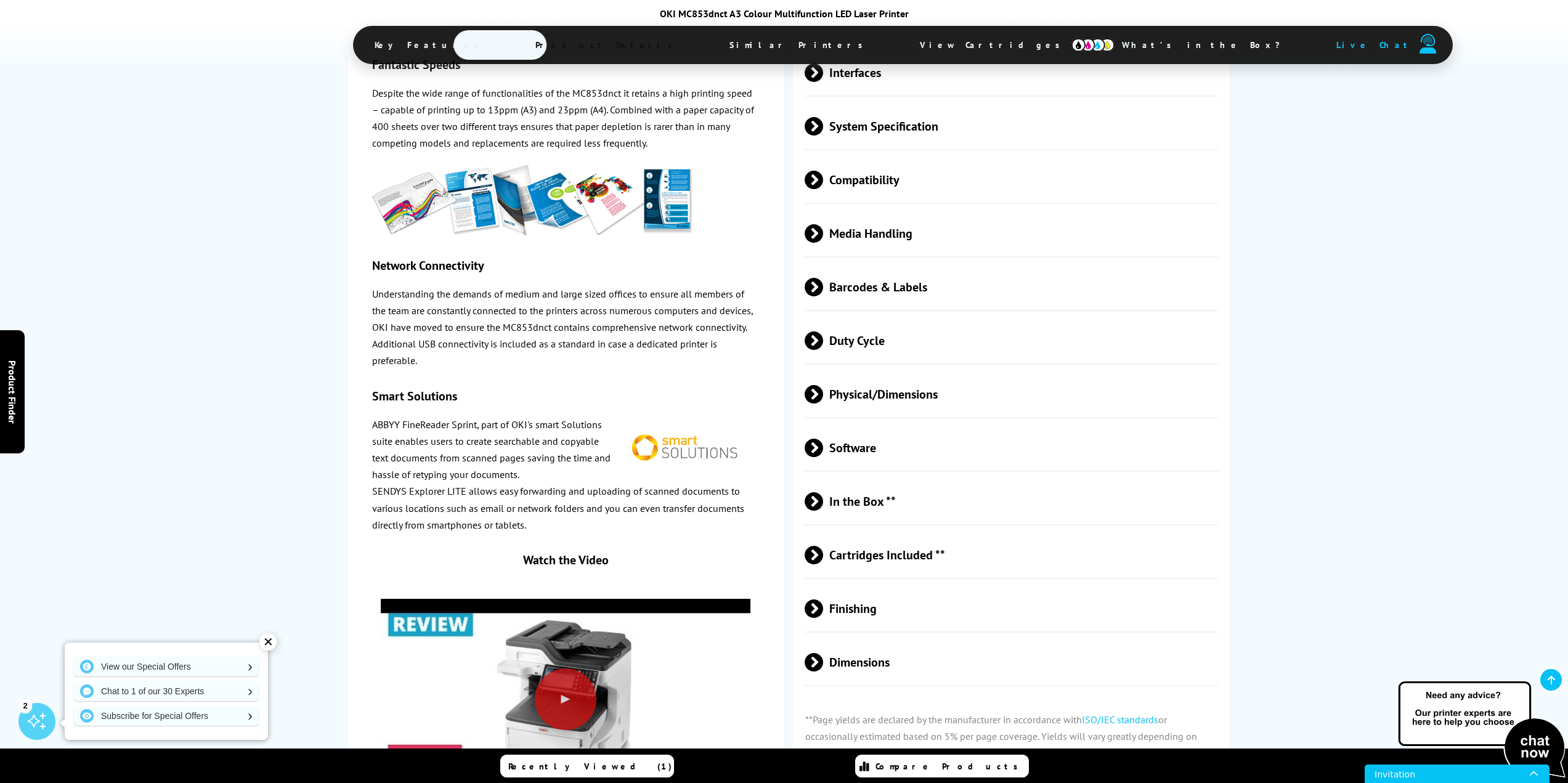
click at [823, 546] on span at bounding box center [823, 555] width 0 height 19
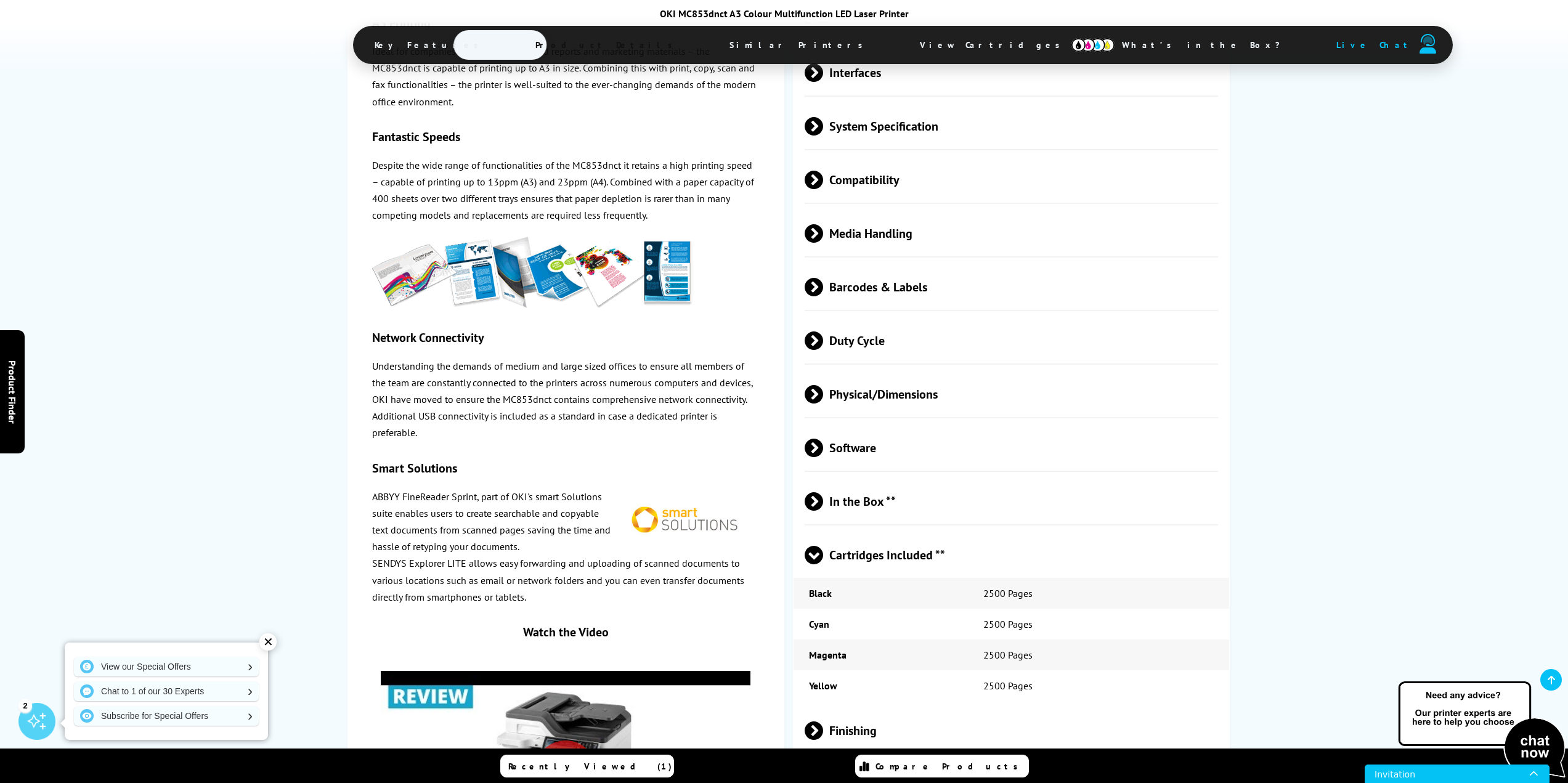
click at [818, 564] on span at bounding box center [814, 564] width 19 height 0
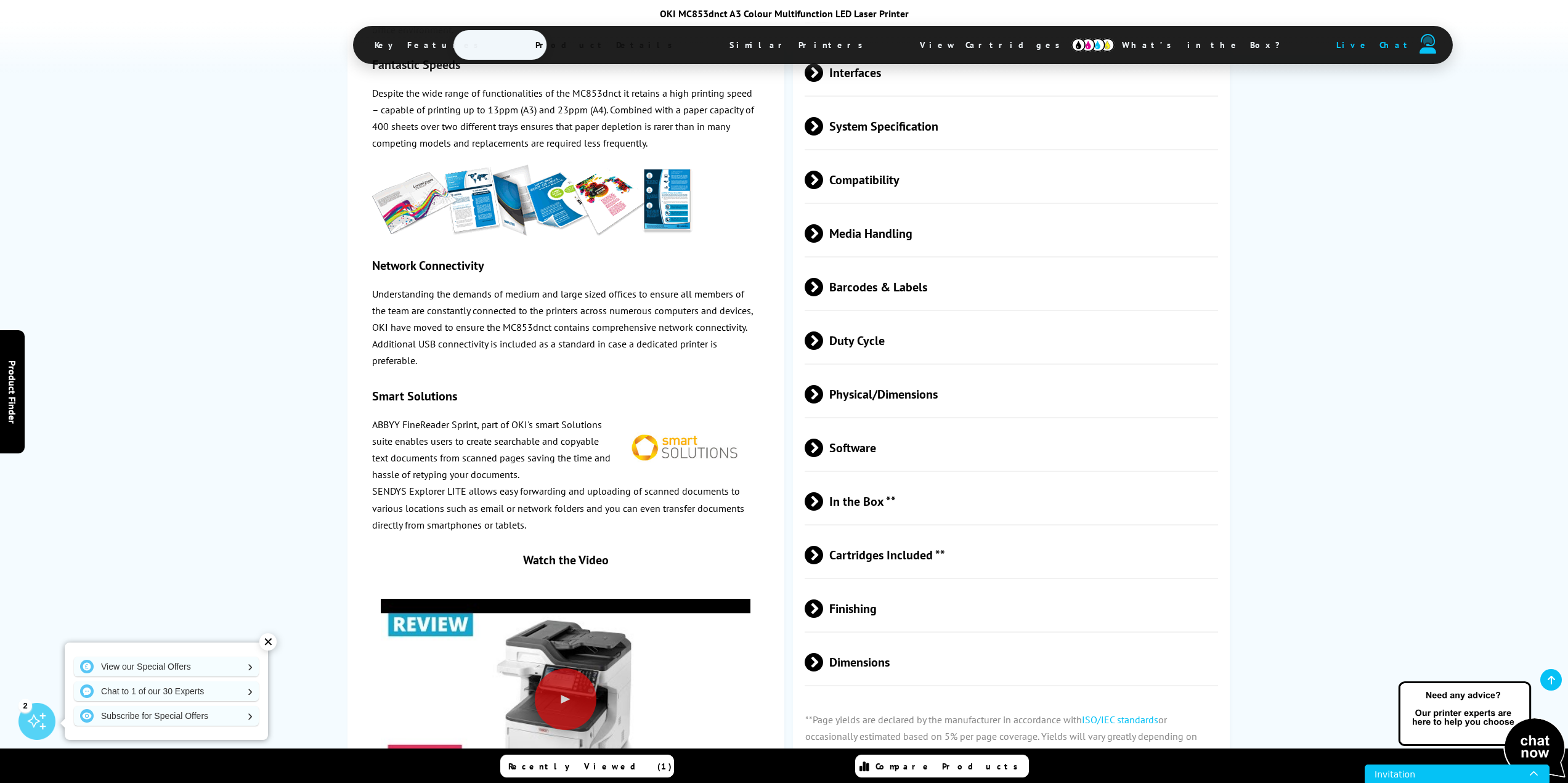
click at [823, 493] on span at bounding box center [823, 502] width 0 height 19
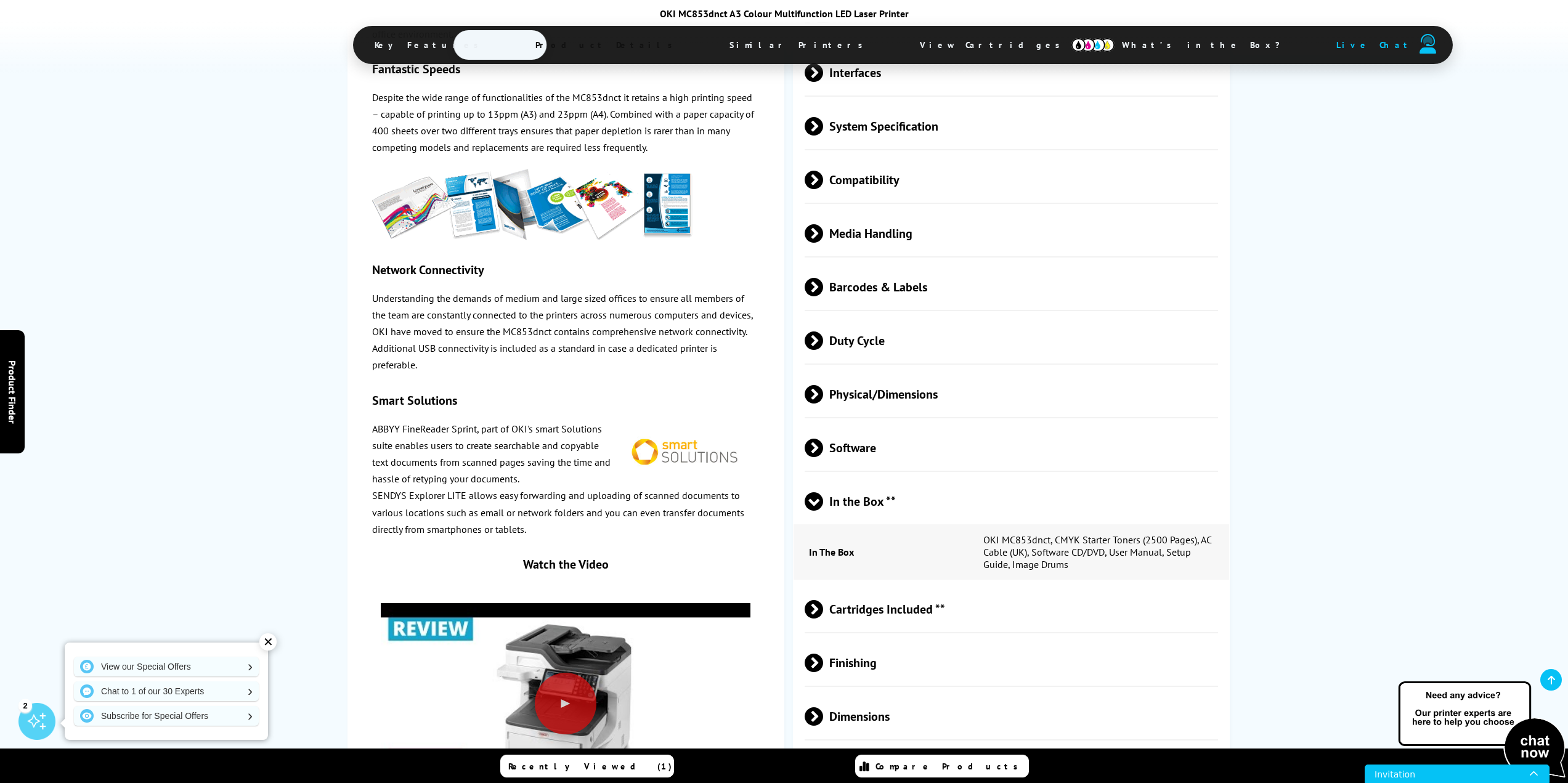
click at [815, 511] on span at bounding box center [814, 511] width 19 height 0
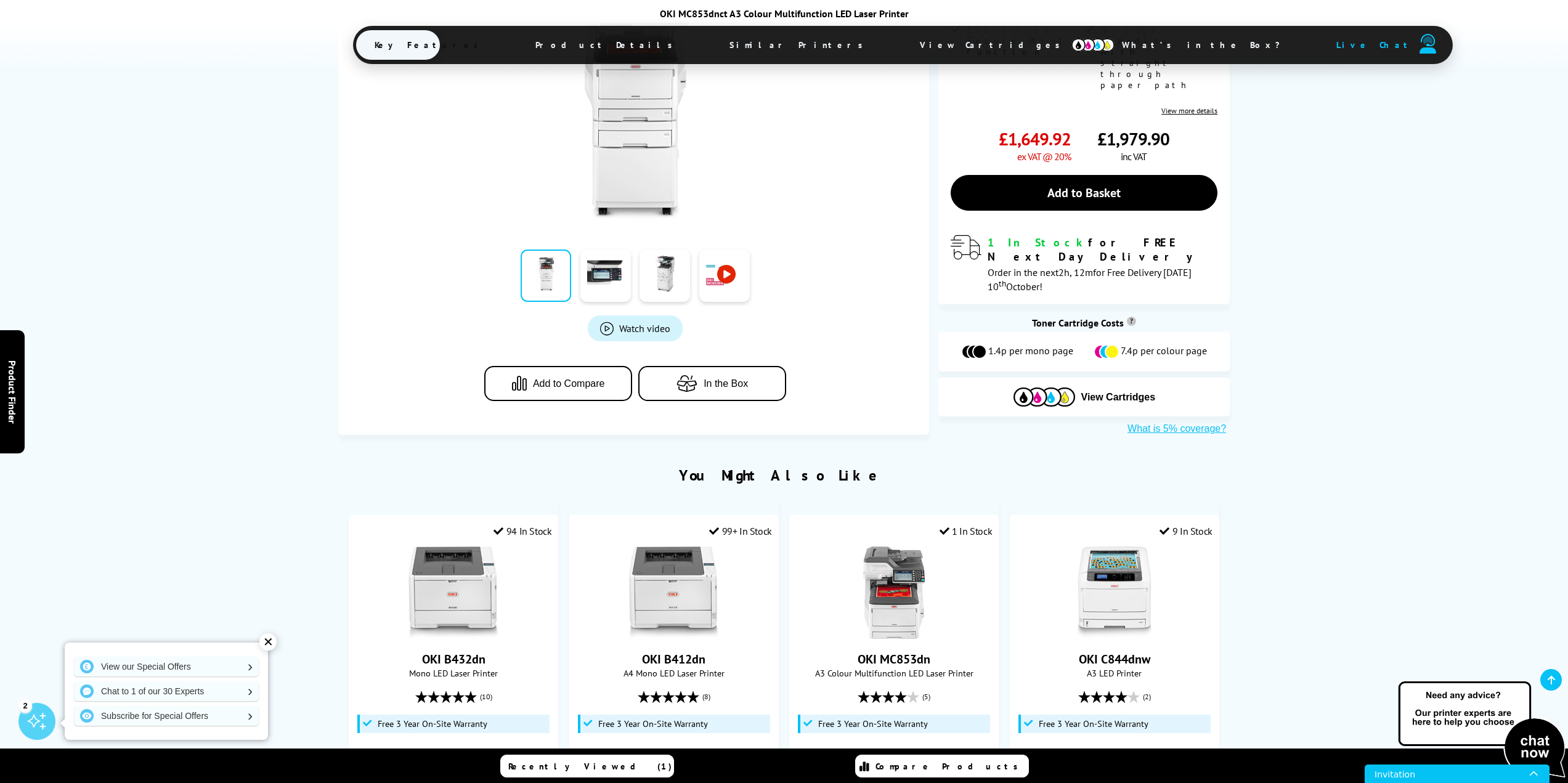
scroll to position [0, 0]
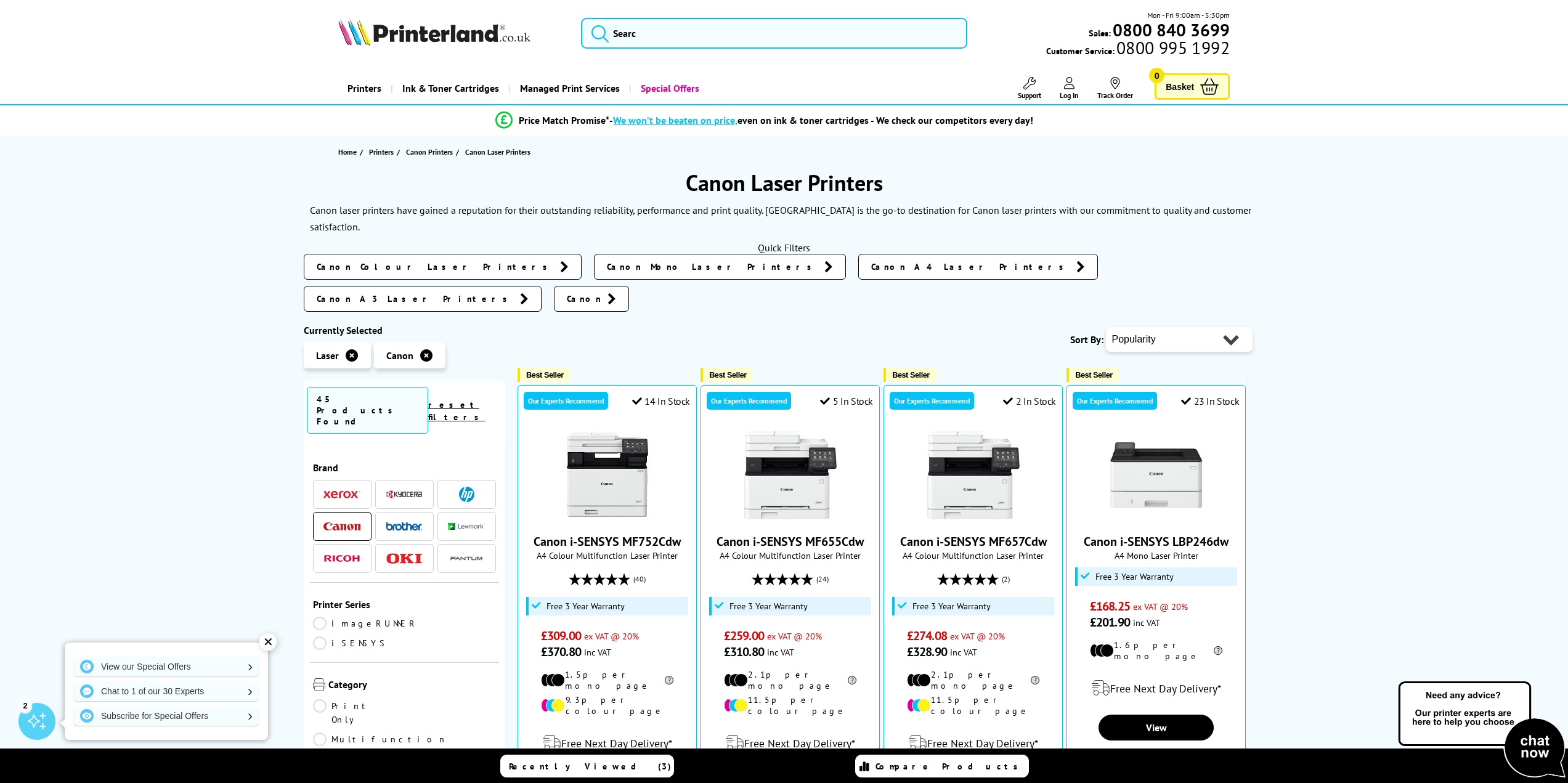
click at [1136, 327] on select "Popularity Rating Price - Low to High Price - High to Low Running Costs - Low t…" at bounding box center [1179, 339] width 147 height 24
select select "Price Descending"
click at [1106, 327] on select "Popularity Rating Price - Low to High Price - High to Low Running Costs - Low t…" at bounding box center [1179, 339] width 147 height 24
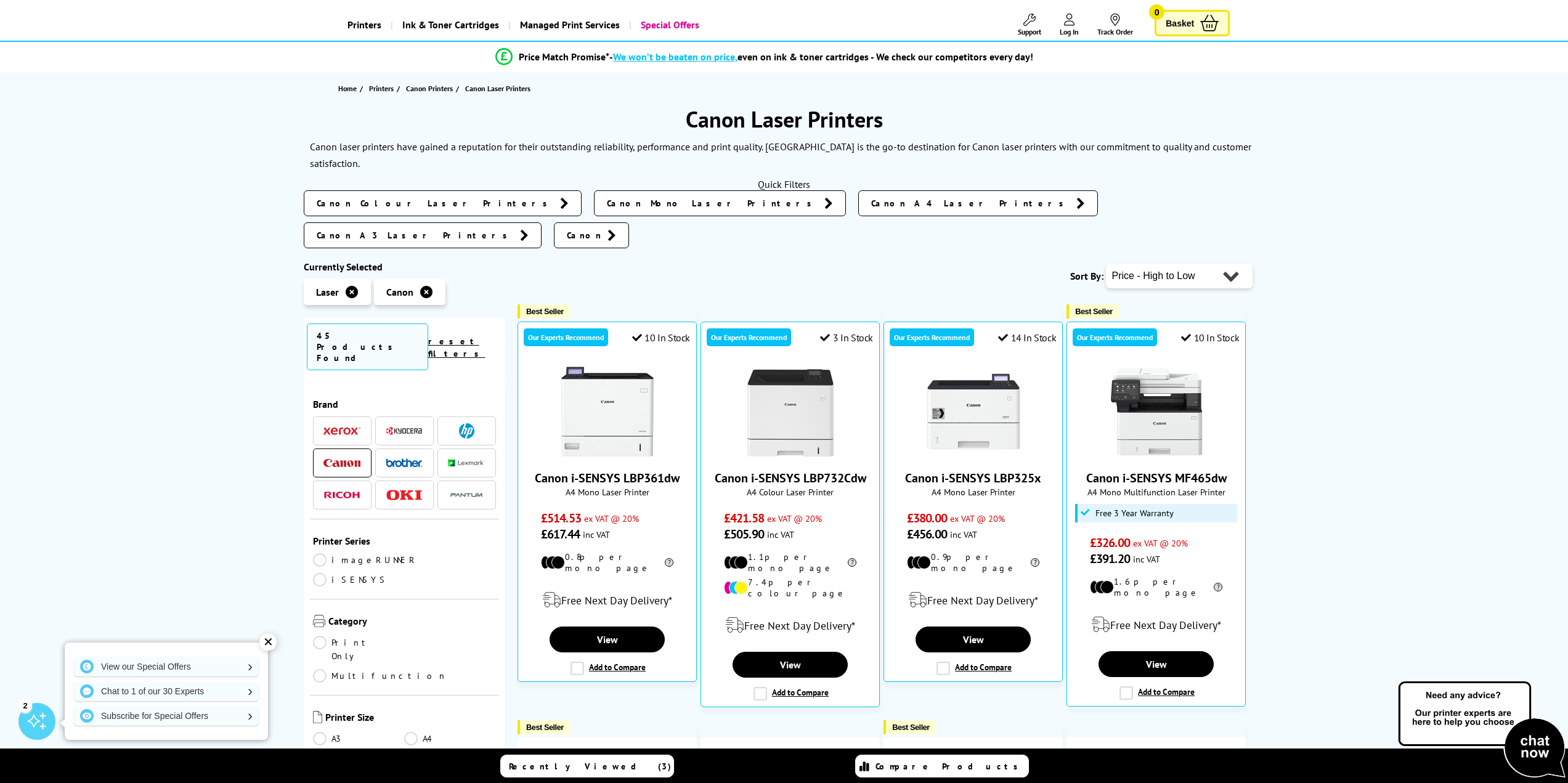
scroll to position [62, 0]
